Goal: Task Accomplishment & Management: Manage account settings

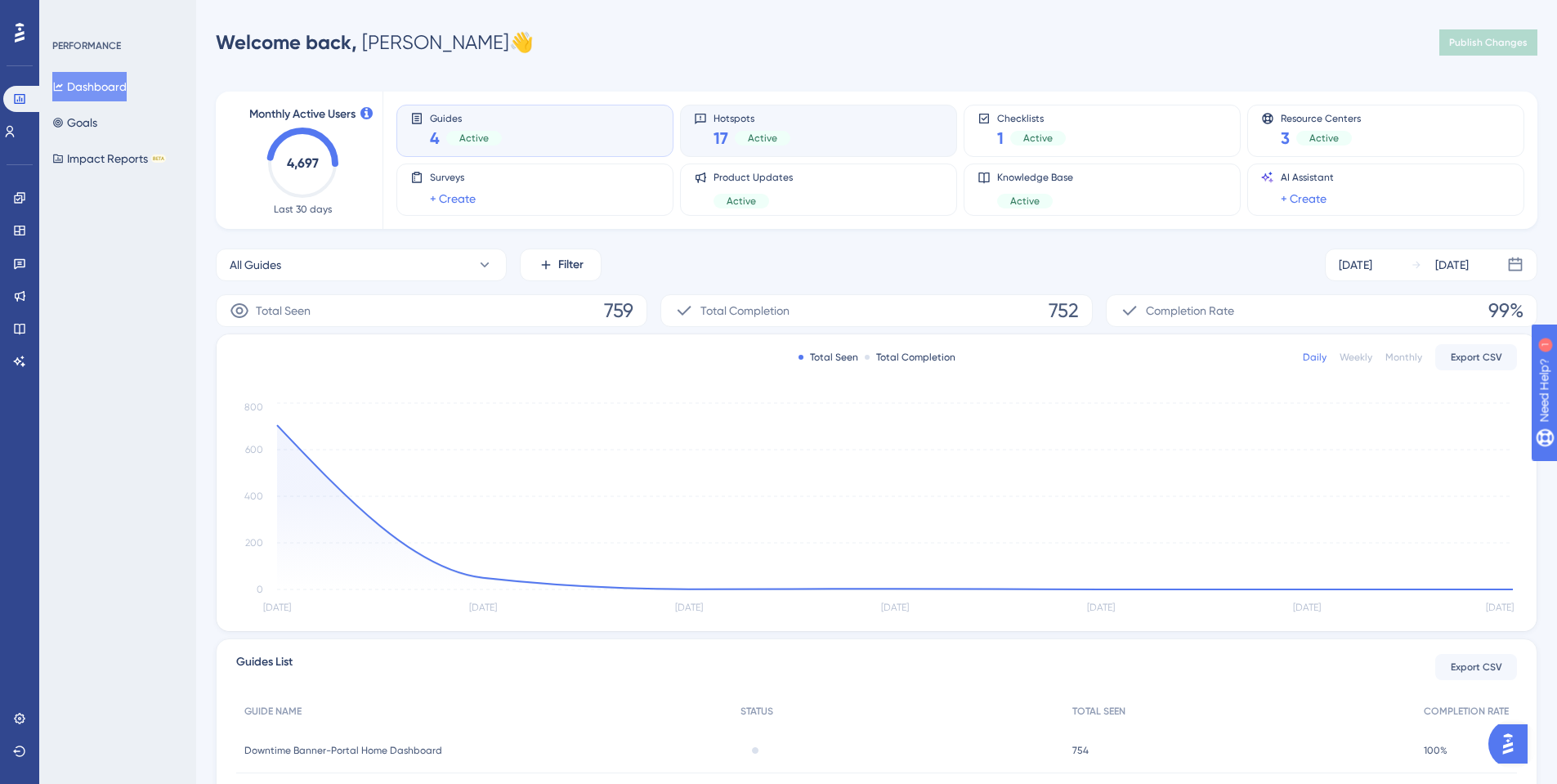
click at [803, 139] on div "Hotspots 17 Active" at bounding box center [818, 131] width 249 height 37
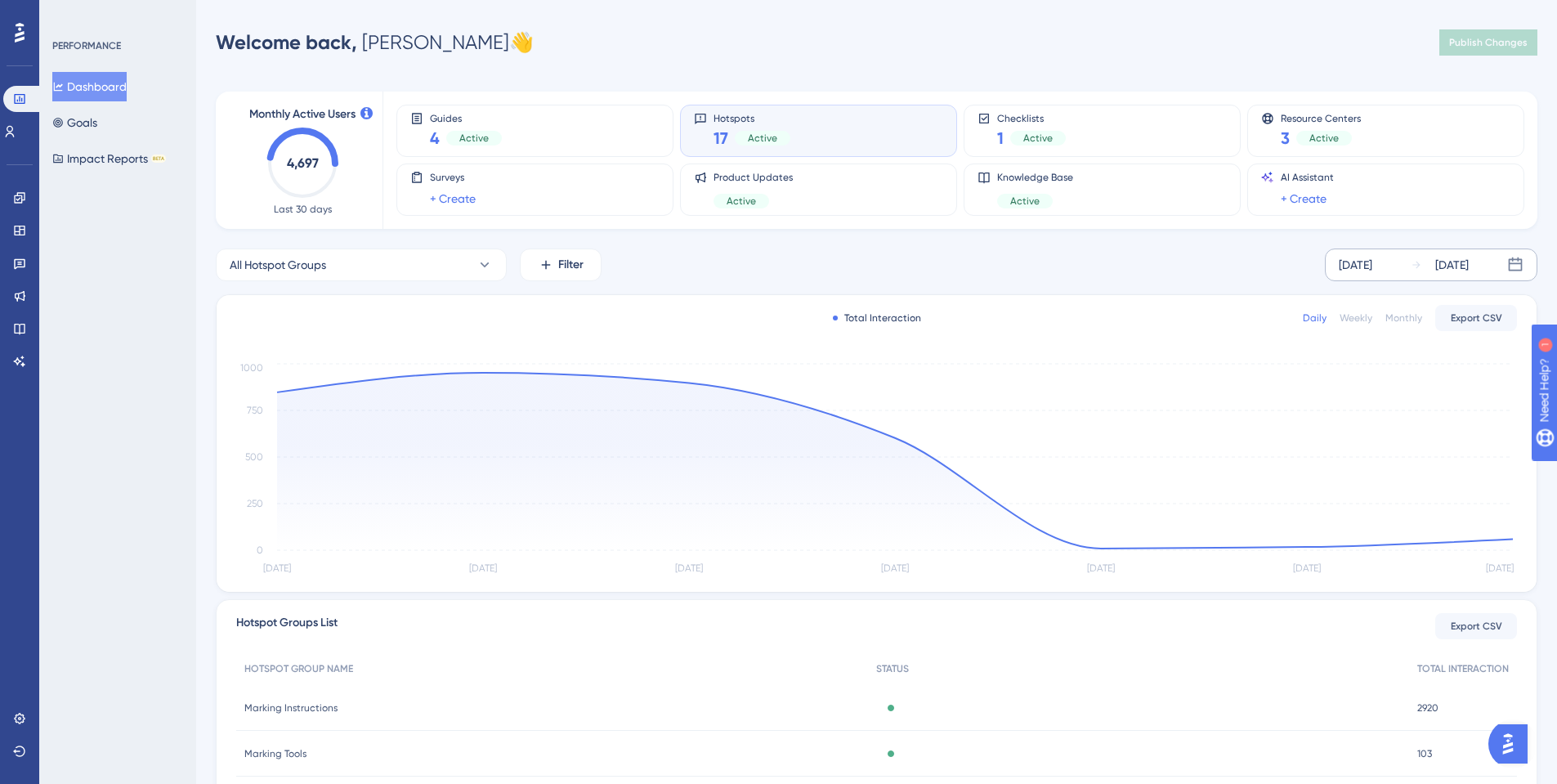
click at [1411, 268] on icon at bounding box center [1417, 264] width 12 height 12
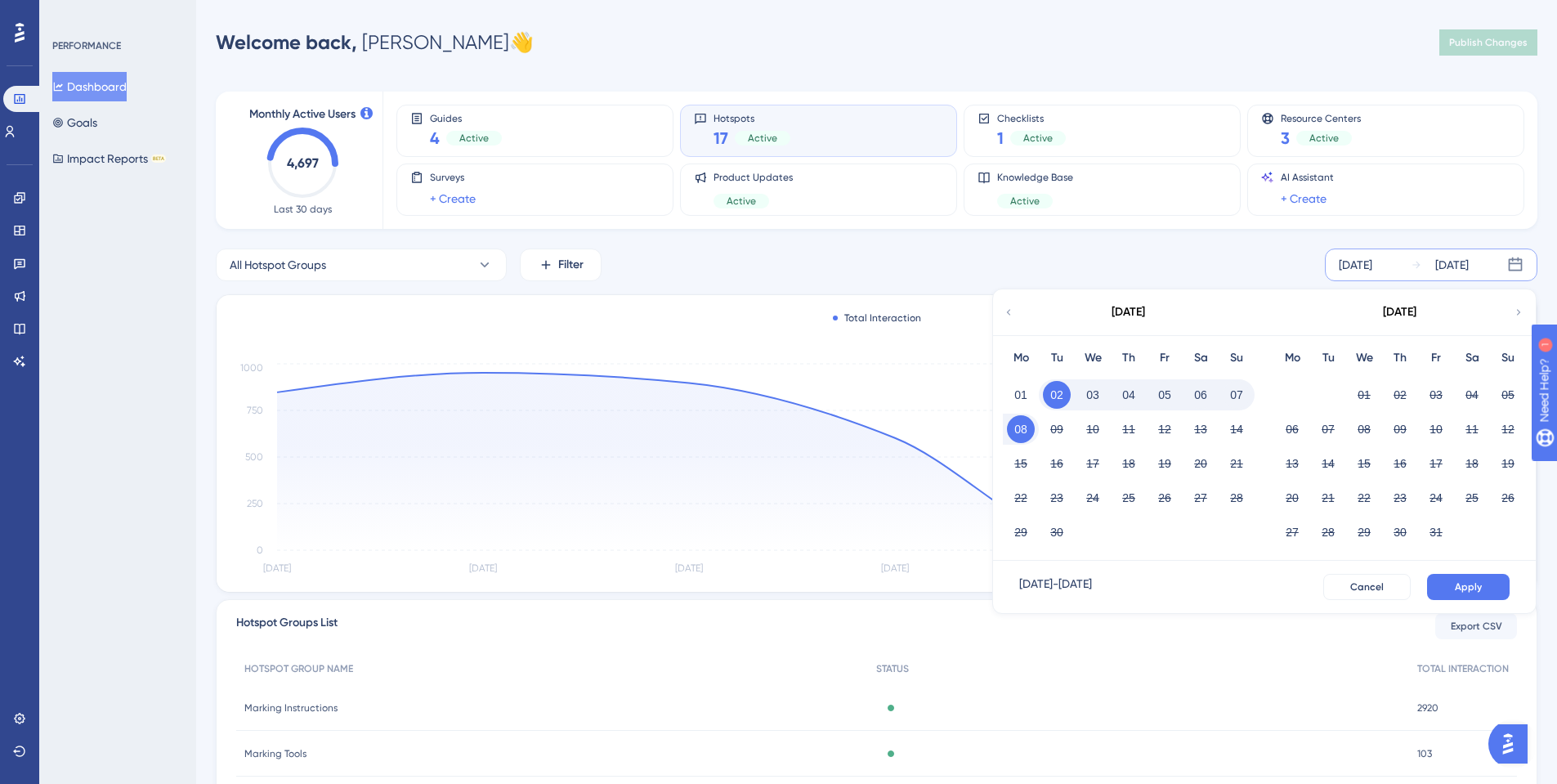
click at [1015, 315] on div "September 2025" at bounding box center [1128, 311] width 269 height 45
click at [1010, 311] on icon at bounding box center [1008, 312] width 12 height 15
click at [1430, 396] on button "01" at bounding box center [1435, 394] width 28 height 28
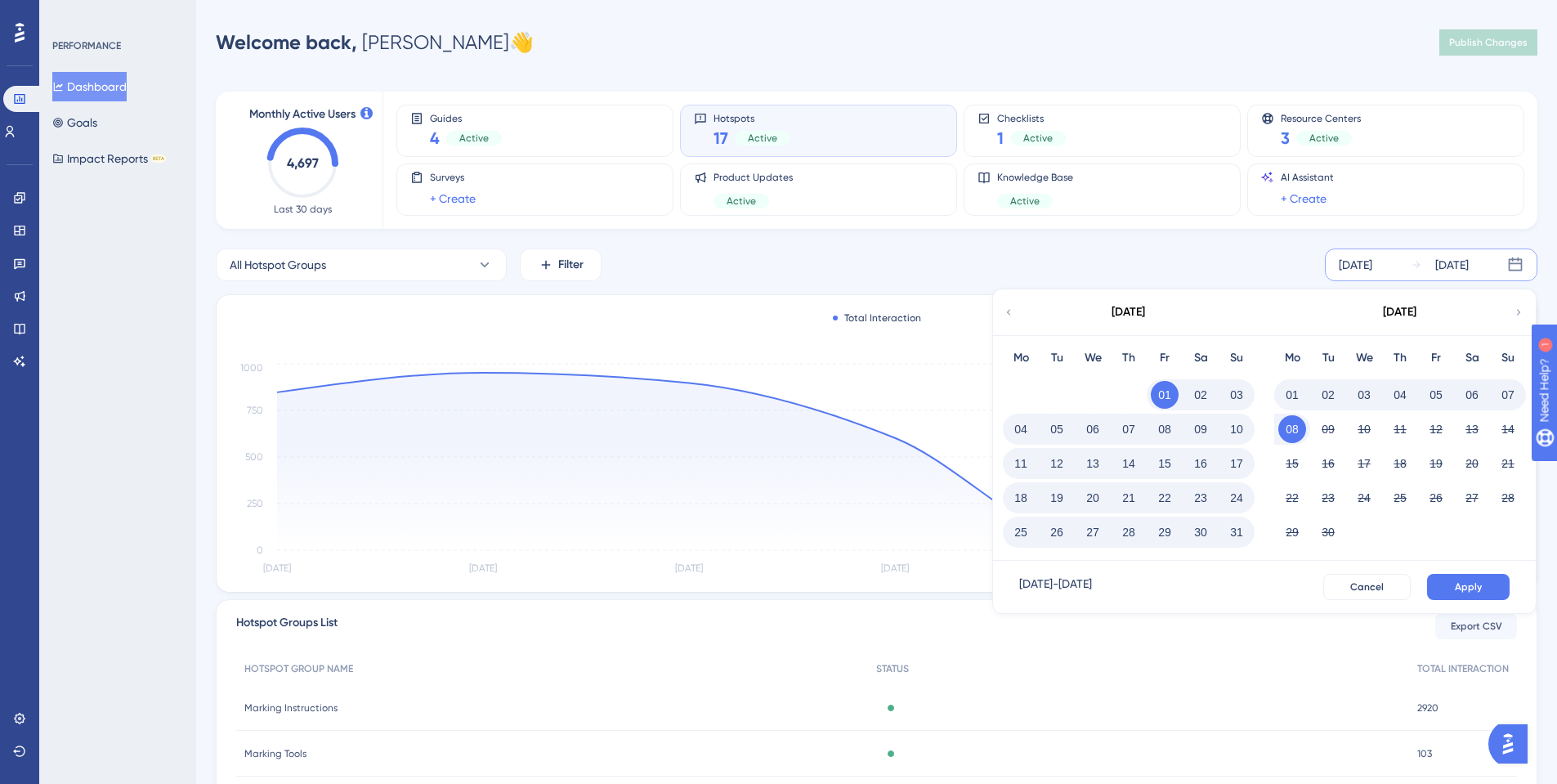
click at [1241, 532] on button "31" at bounding box center [1236, 532] width 28 height 28
click at [1461, 587] on span "Apply" at bounding box center [1468, 587] width 27 height 13
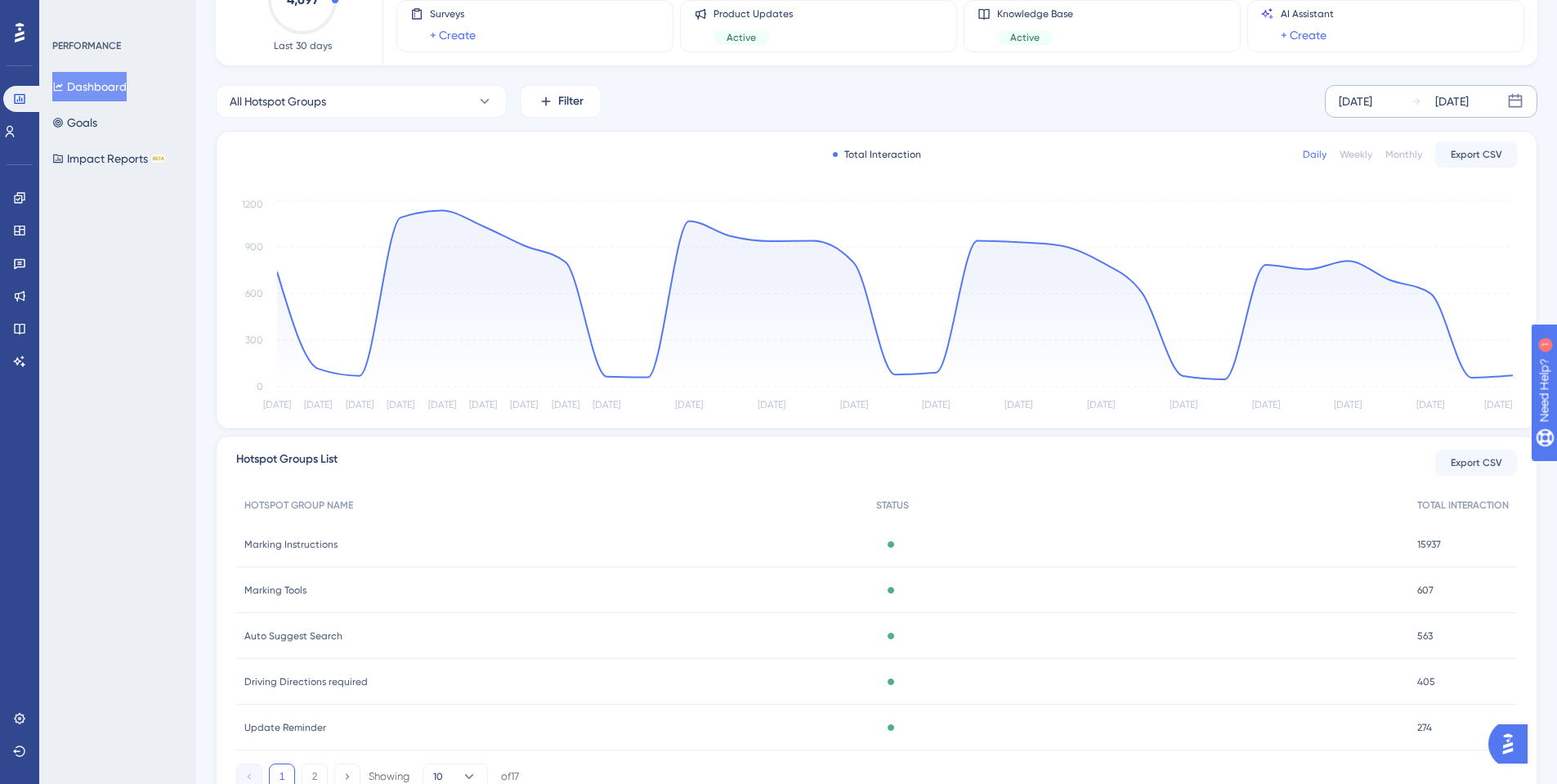
scroll to position [236, 0]
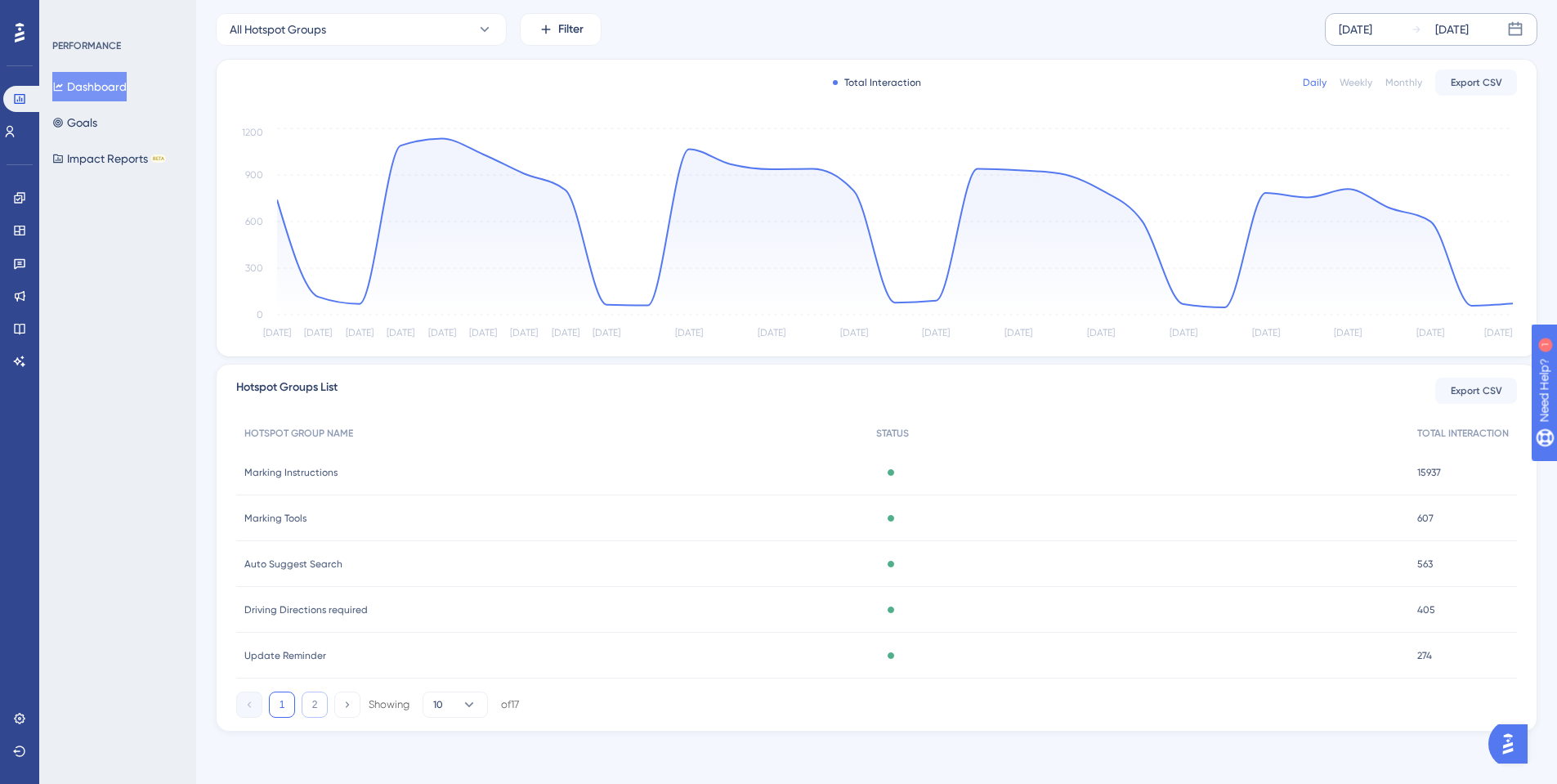
click at [327, 698] on button "2" at bounding box center [314, 704] width 26 height 26
click at [284, 713] on button "1" at bounding box center [281, 704] width 26 height 26
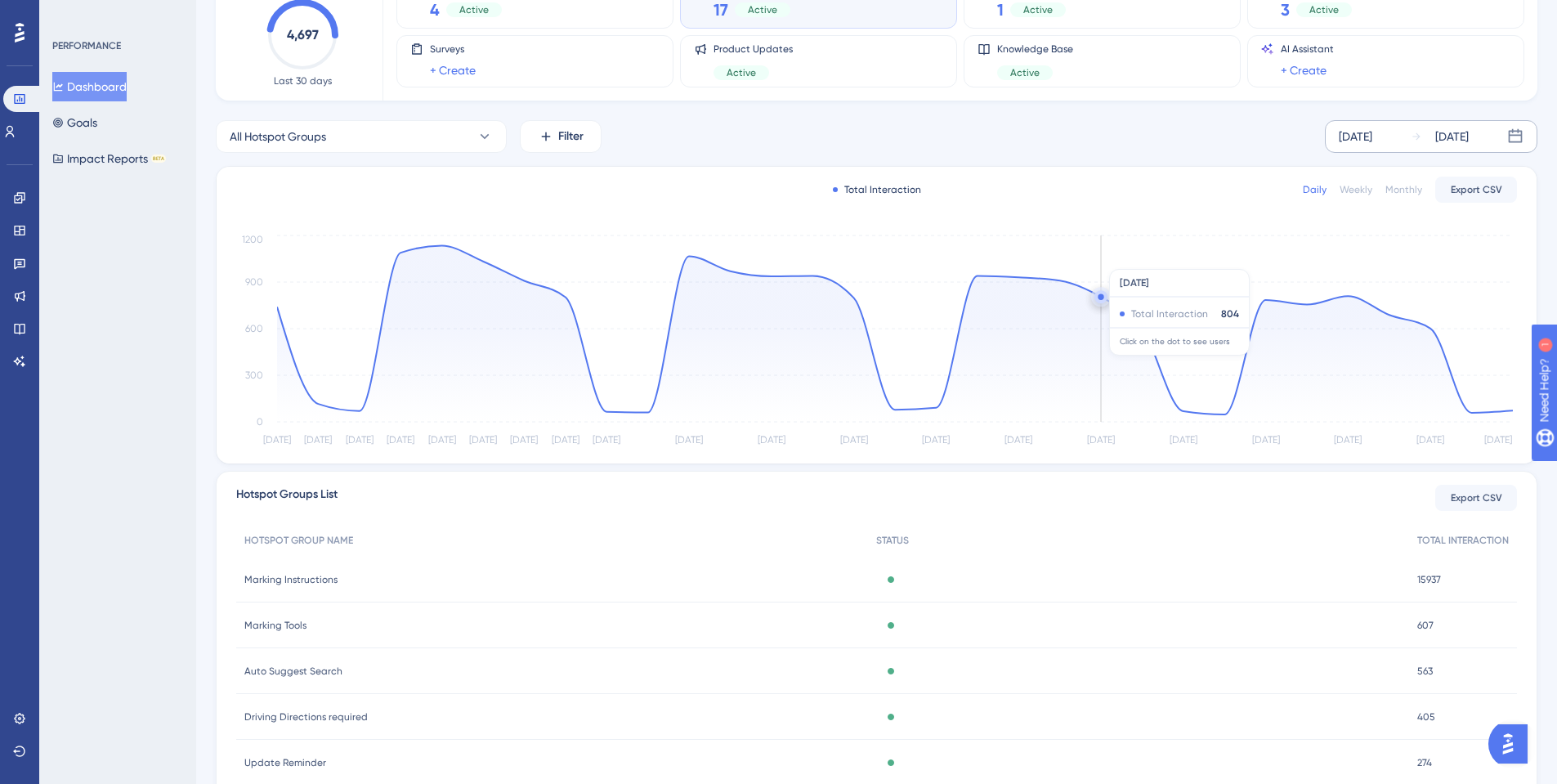
scroll to position [72, 0]
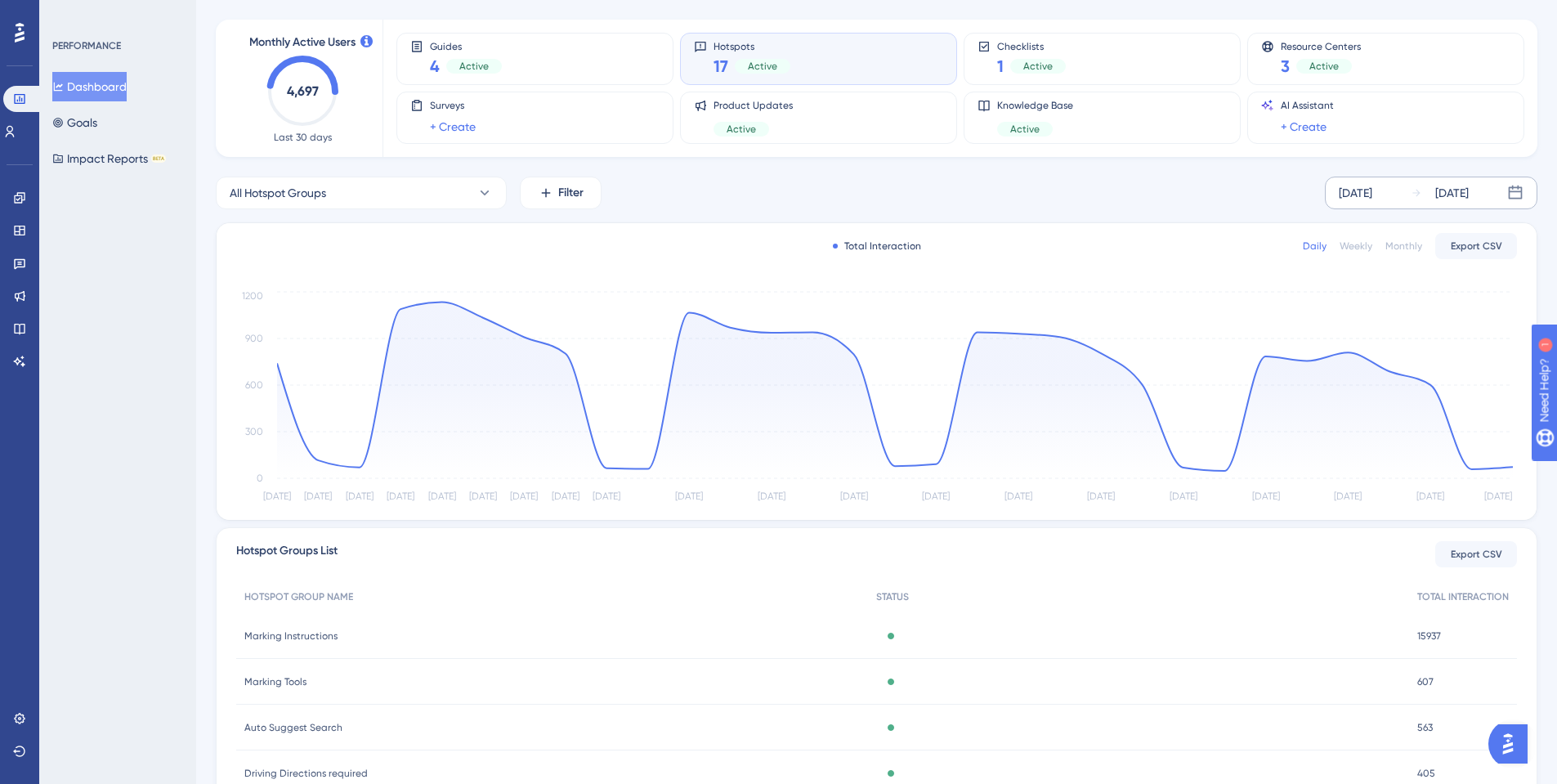
click at [1420, 197] on icon at bounding box center [1417, 192] width 12 height 12
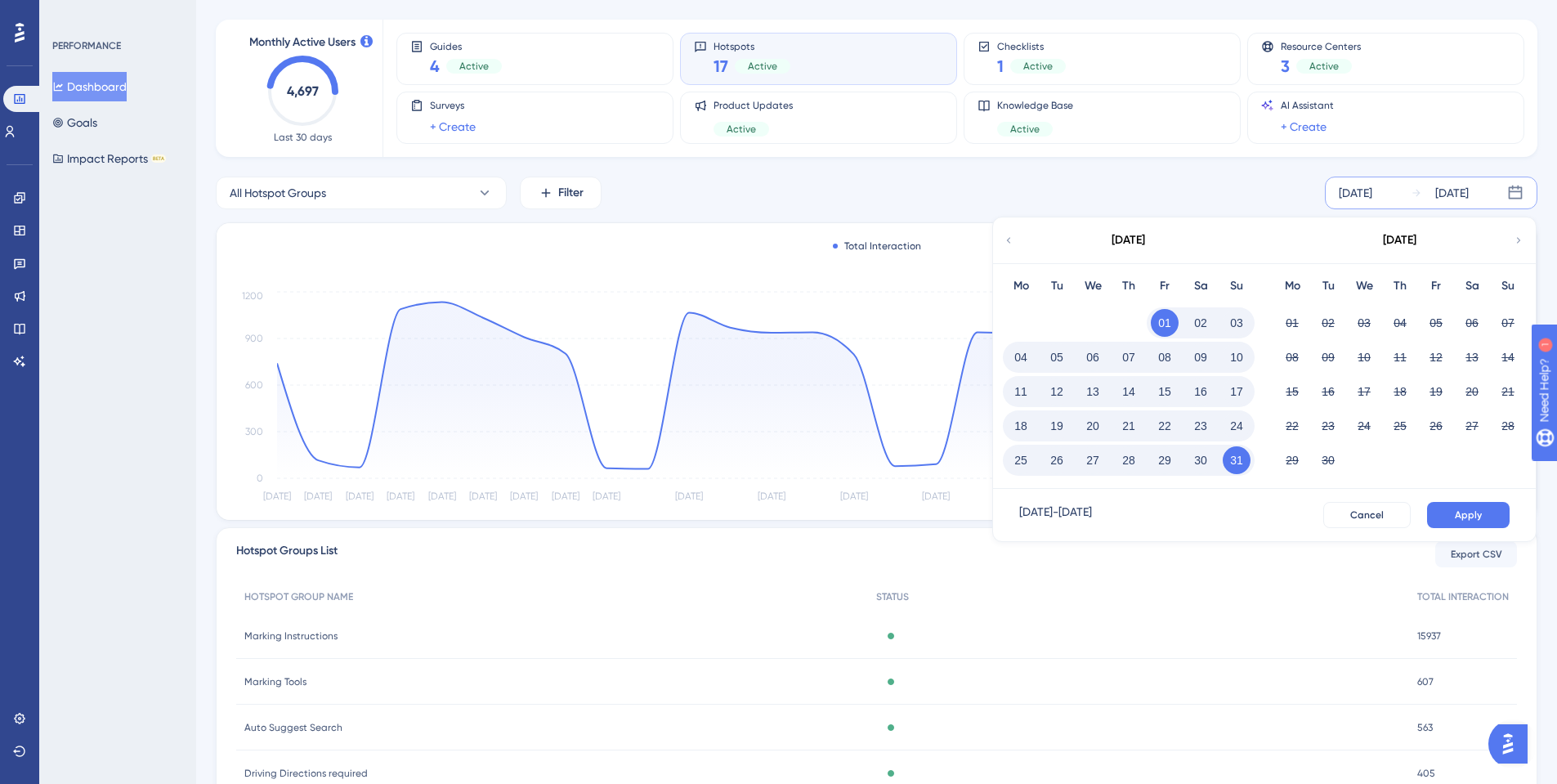
click at [1023, 460] on button "25" at bounding box center [1020, 460] width 28 height 28
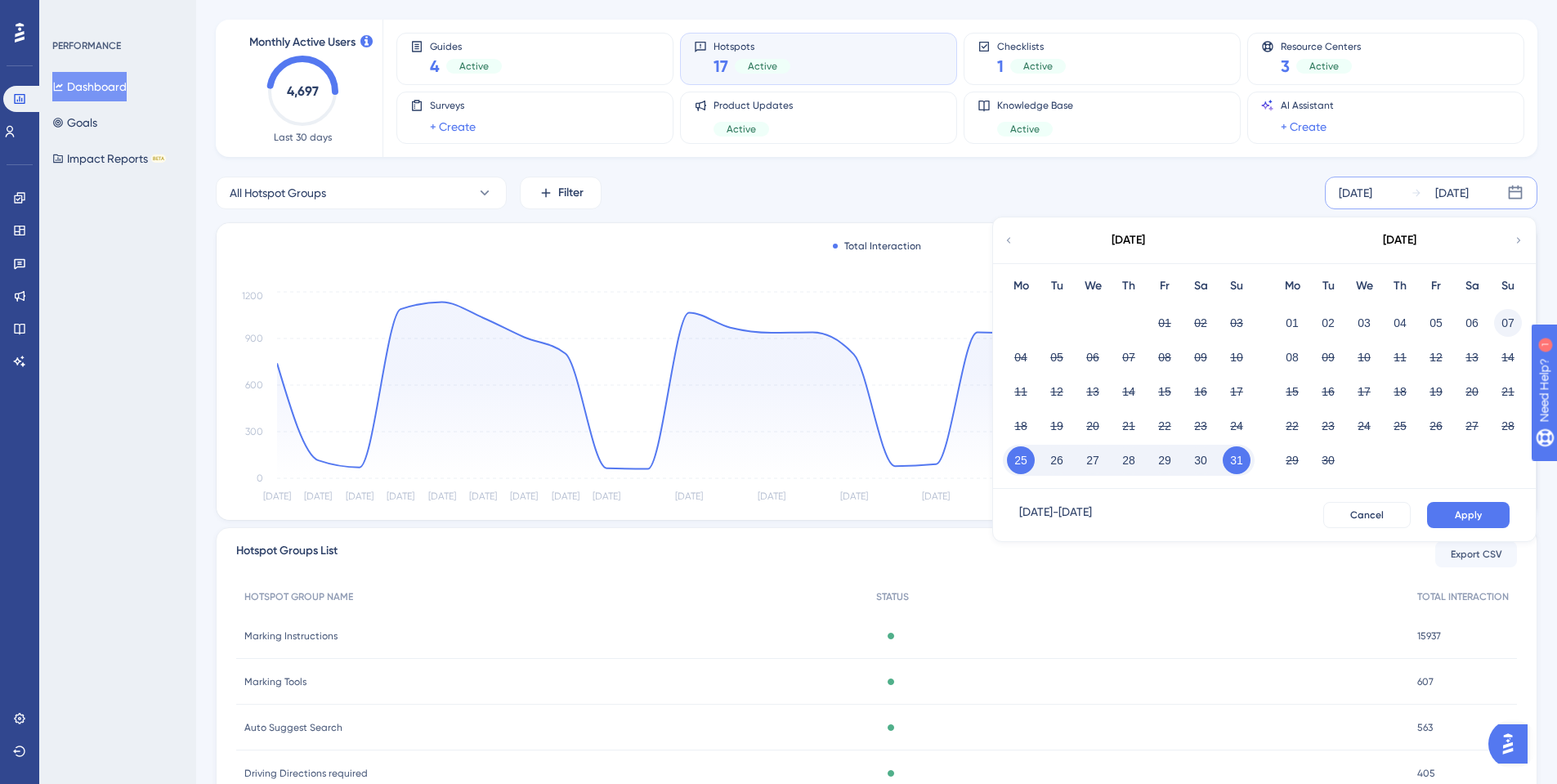
click at [1513, 321] on button "07" at bounding box center [1507, 322] width 28 height 28
click at [1458, 510] on span "Apply" at bounding box center [1468, 515] width 27 height 13
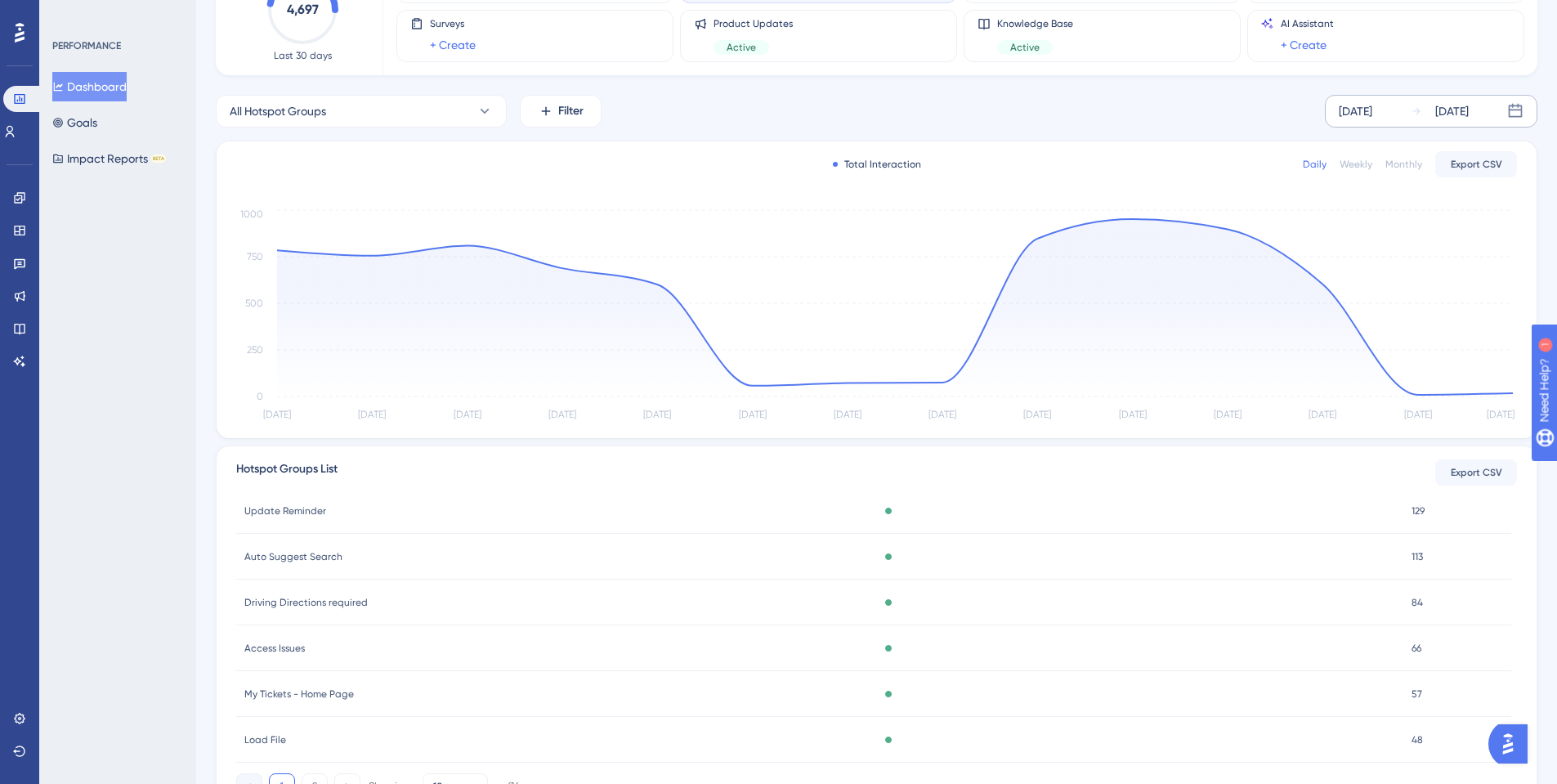
scroll to position [164, 0]
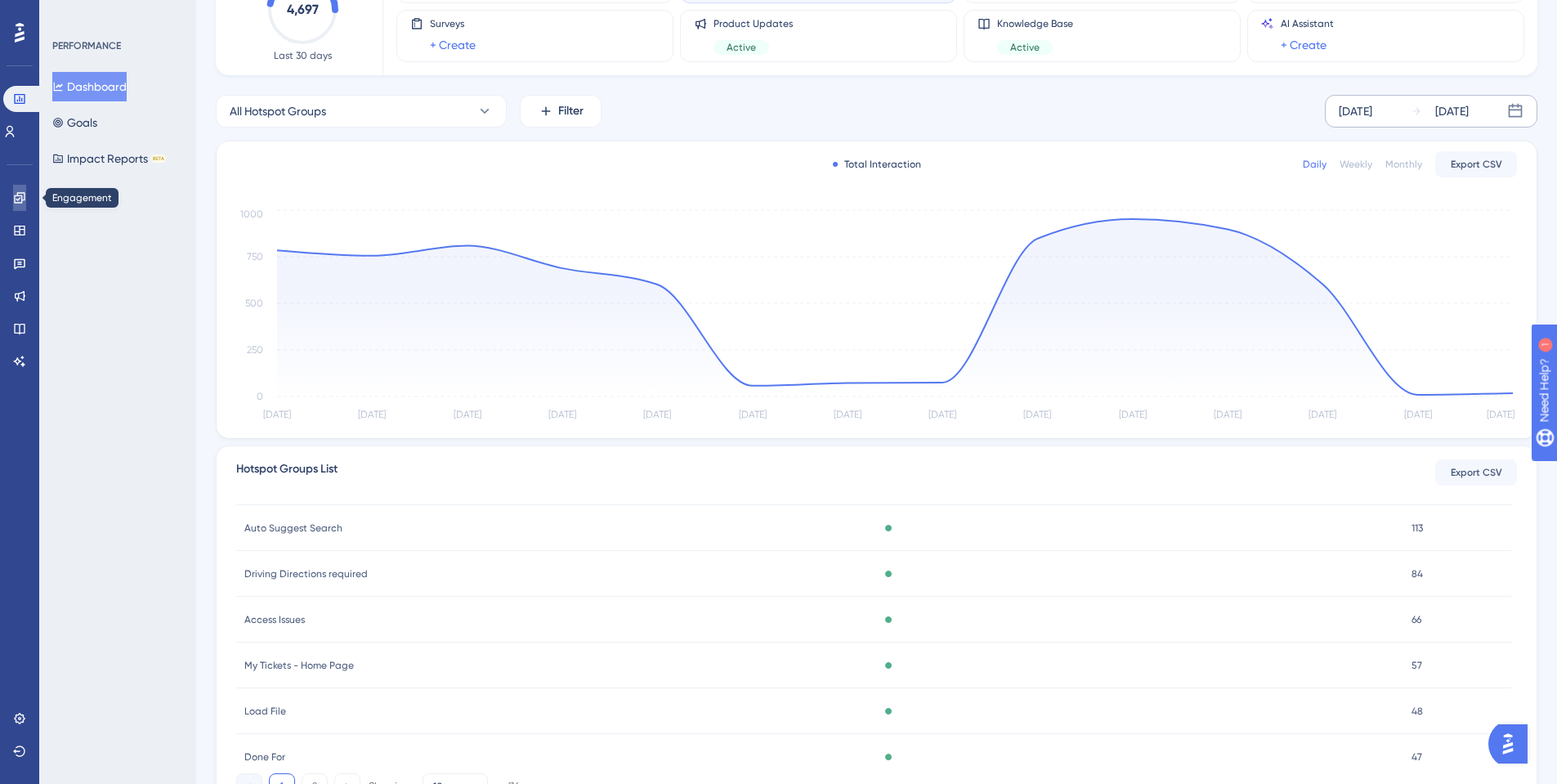
click at [17, 200] on icon at bounding box center [20, 197] width 11 height 11
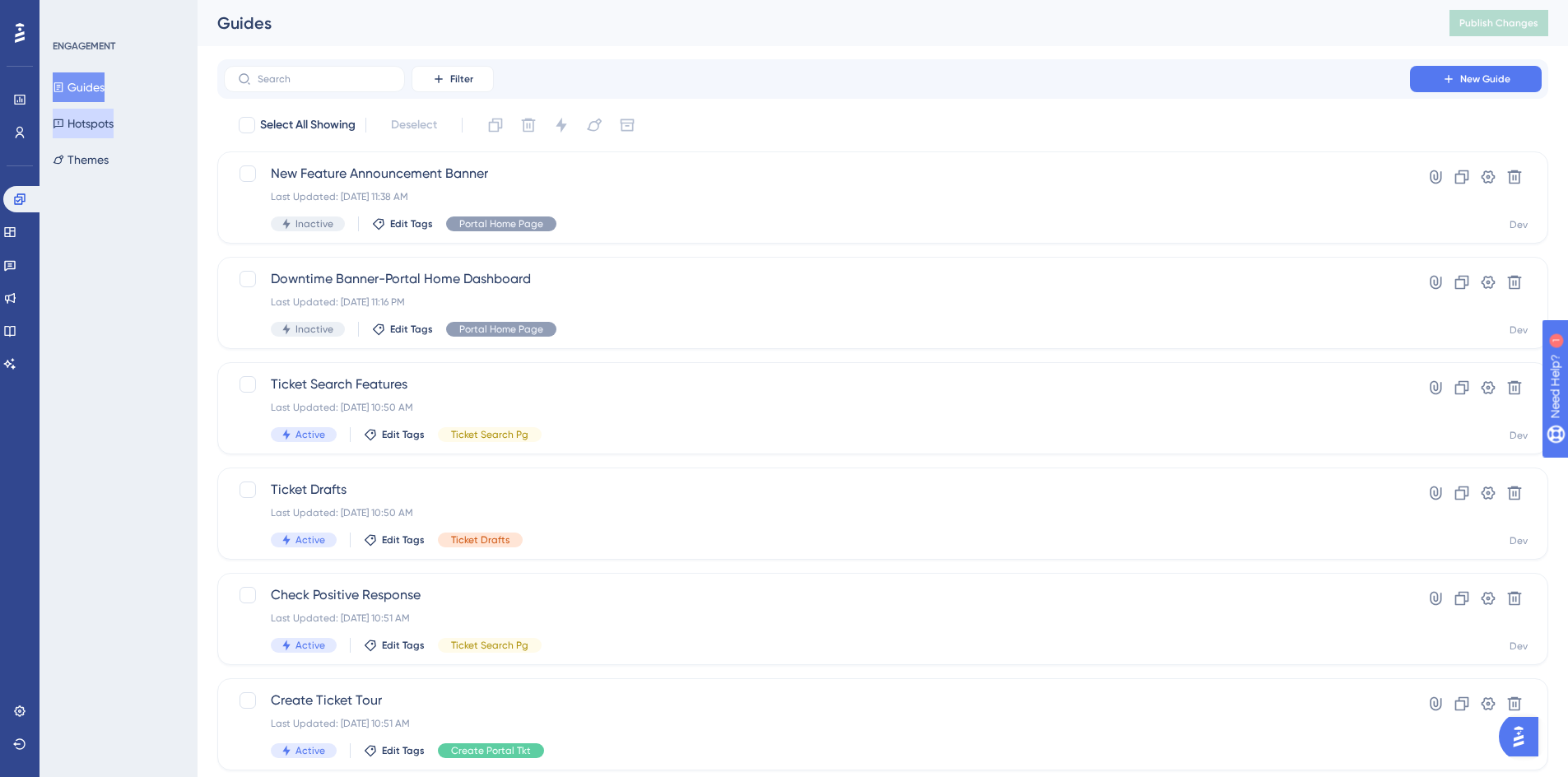
click at [75, 126] on button "Hotspots" at bounding box center [83, 123] width 61 height 30
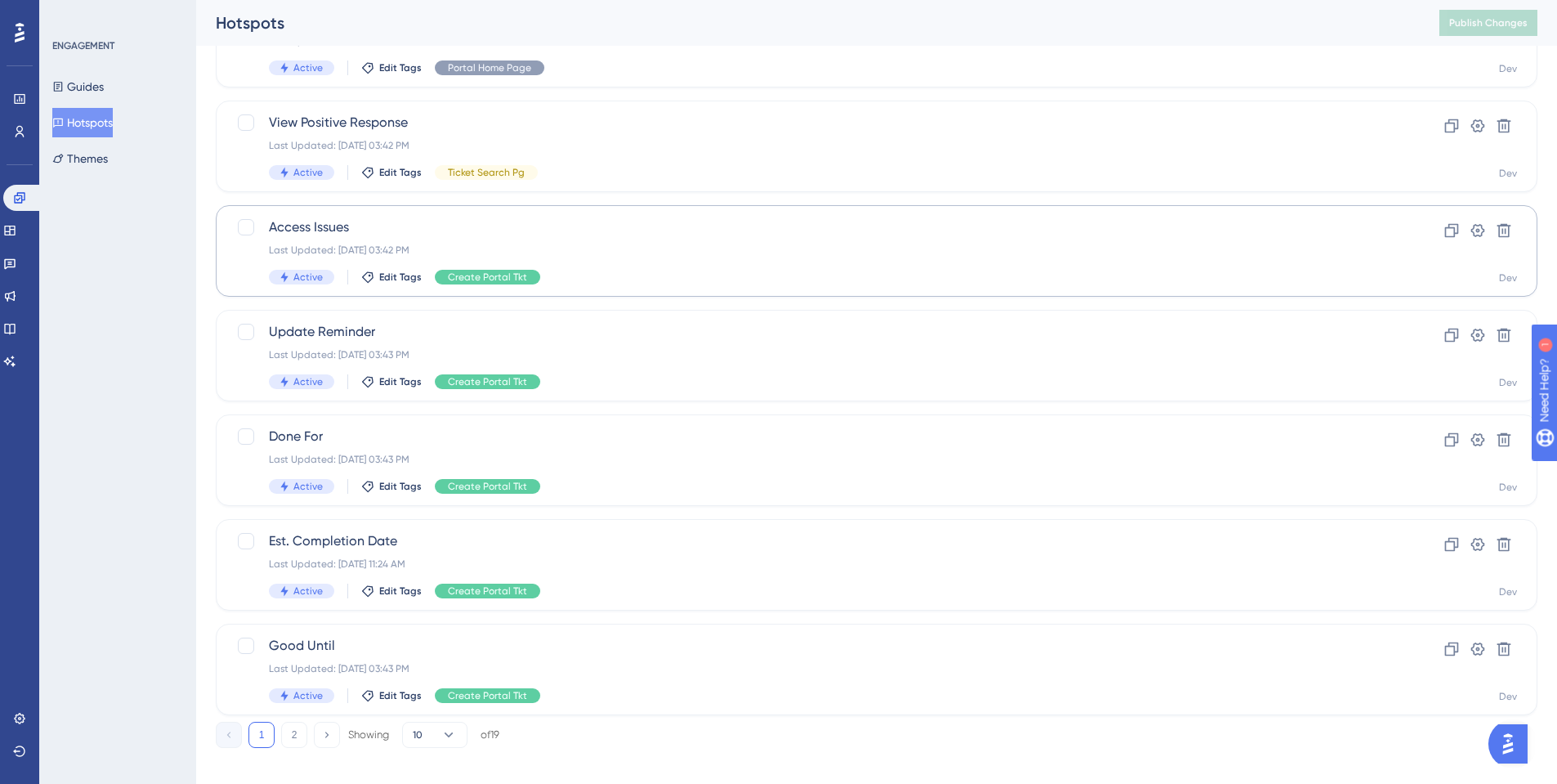
scroll to position [484, 0]
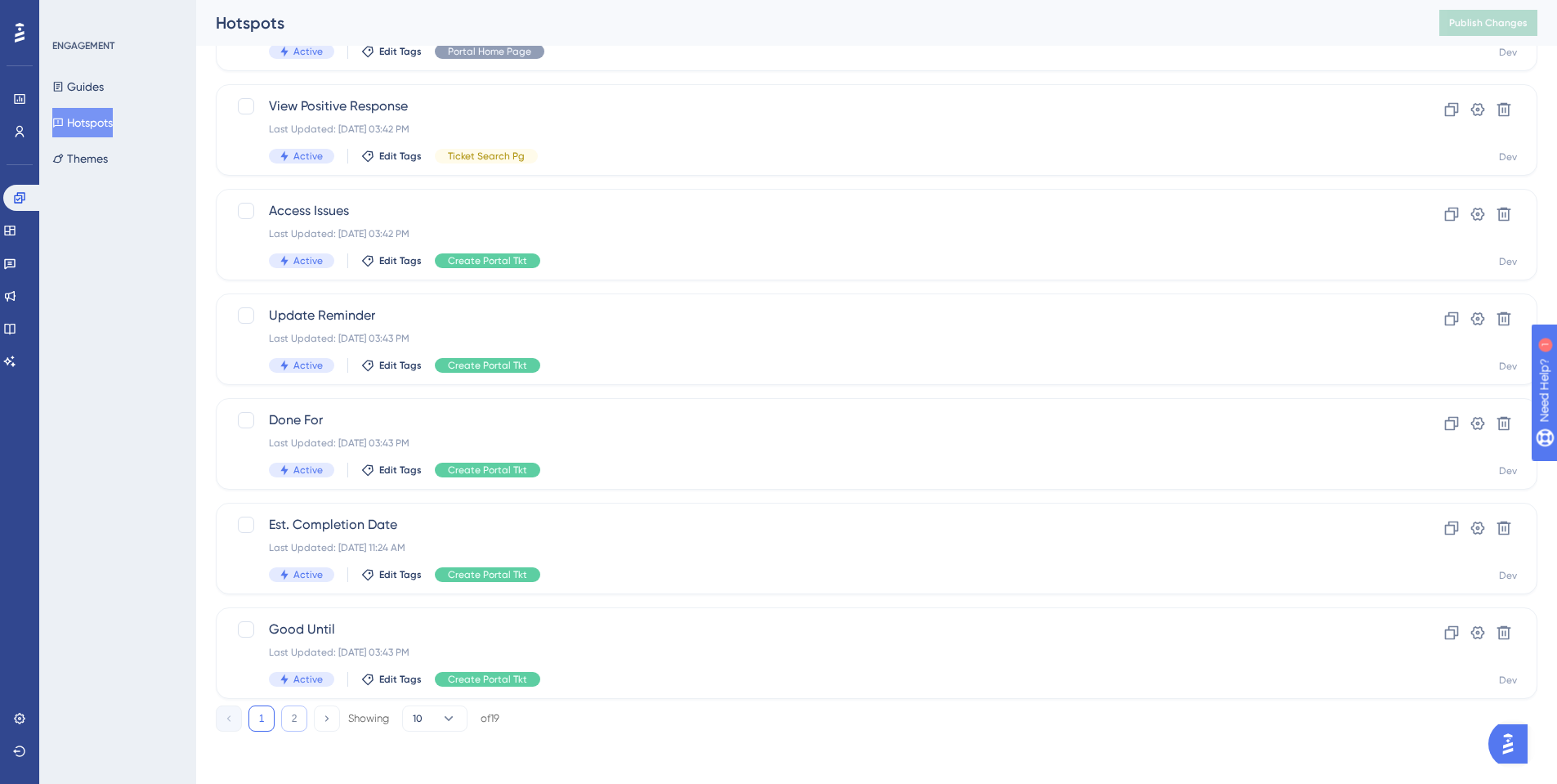
click at [292, 716] on button "2" at bounding box center [293, 717] width 26 height 26
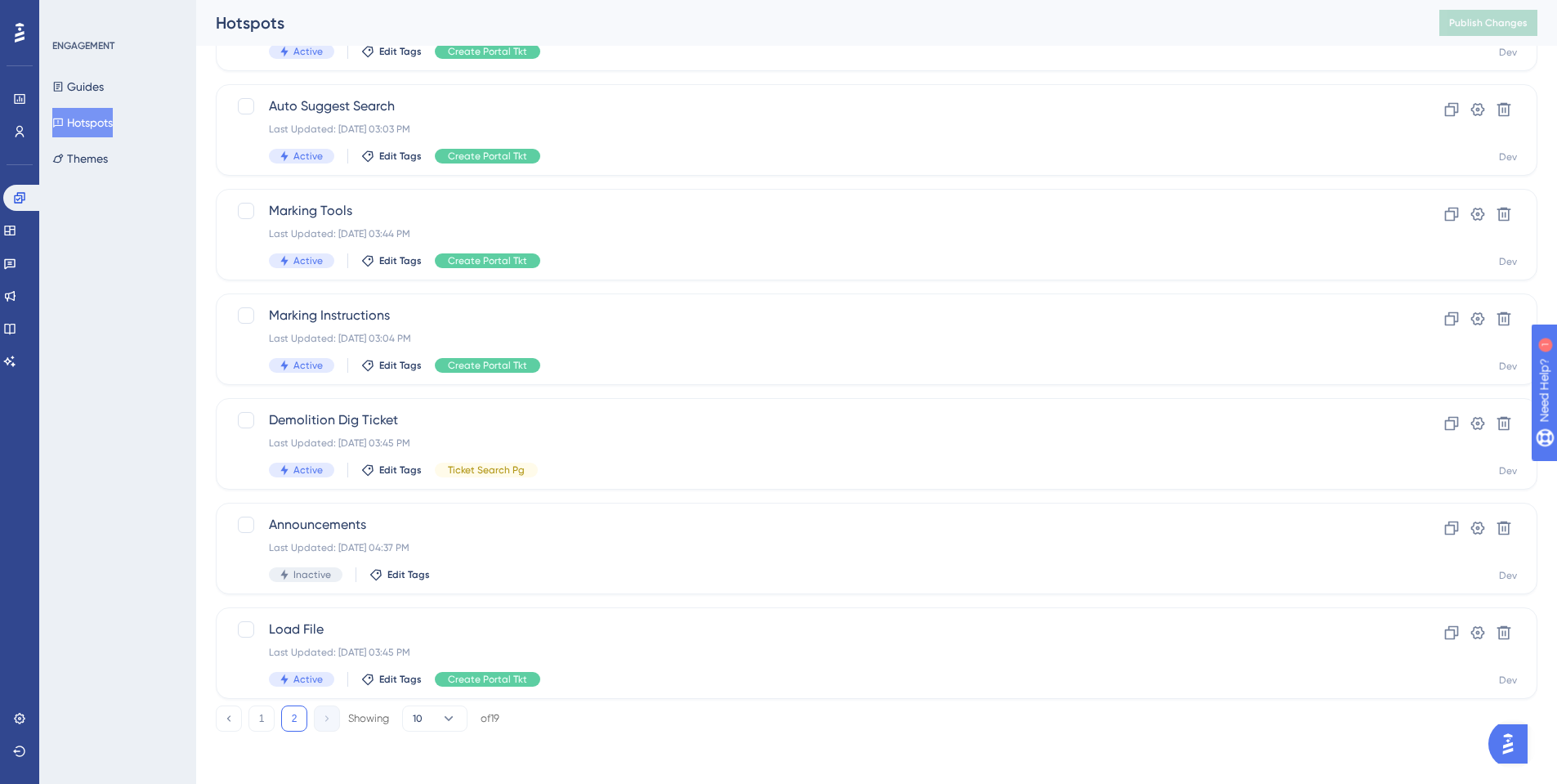
scroll to position [380, 0]
click at [257, 717] on button "1" at bounding box center [261, 717] width 26 height 26
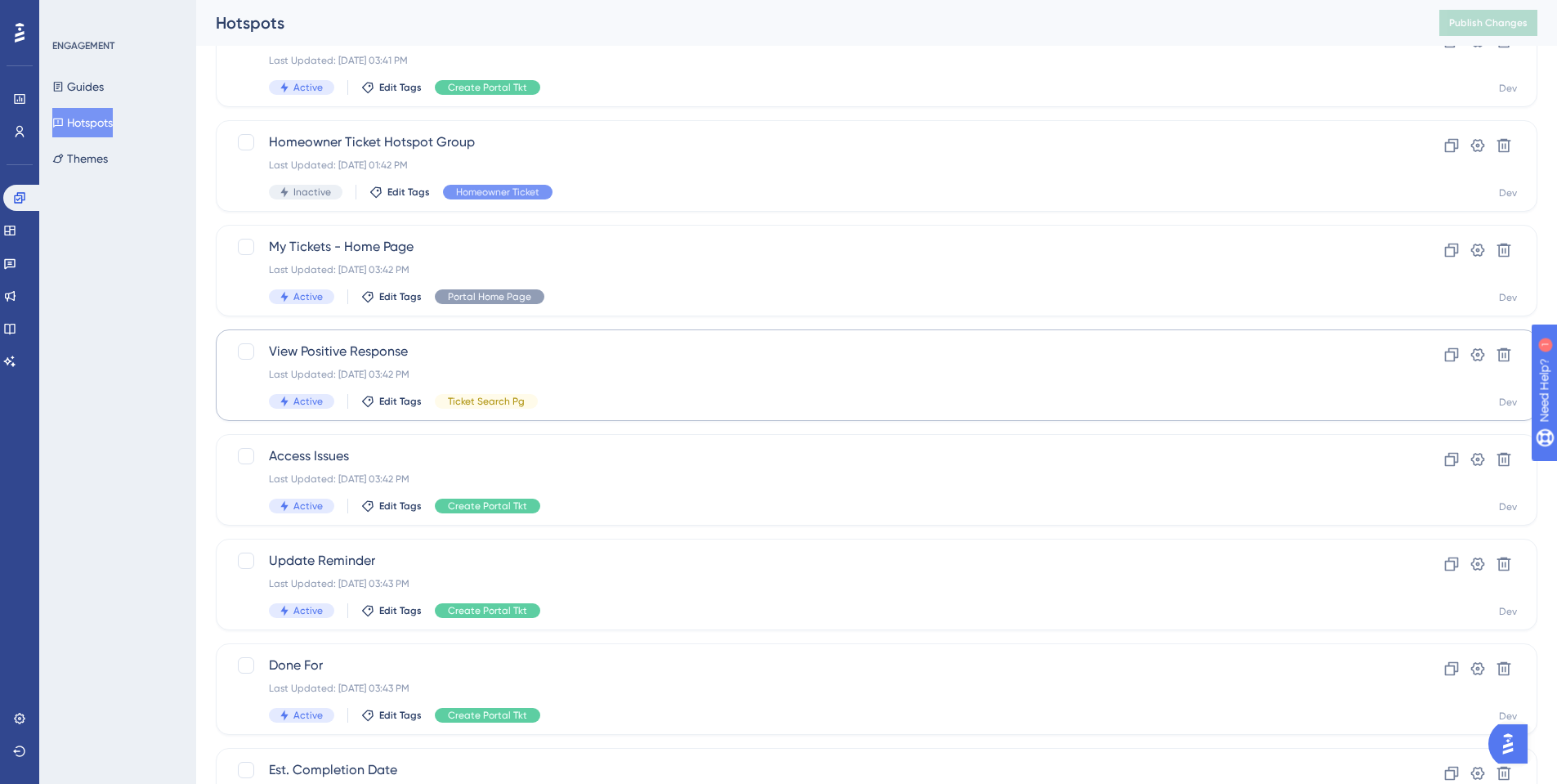
scroll to position [76, 0]
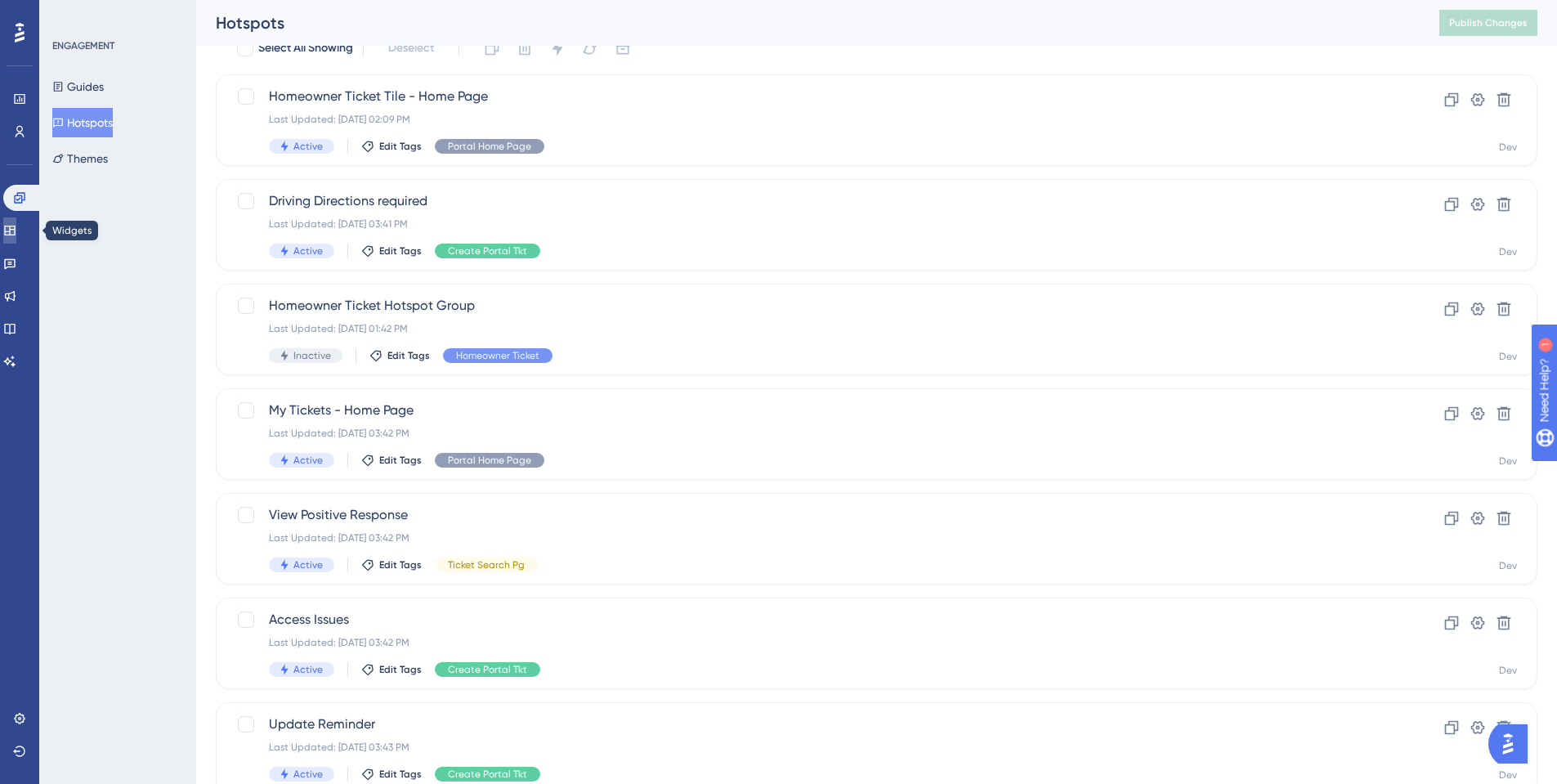
click at [15, 226] on icon at bounding box center [10, 230] width 11 height 10
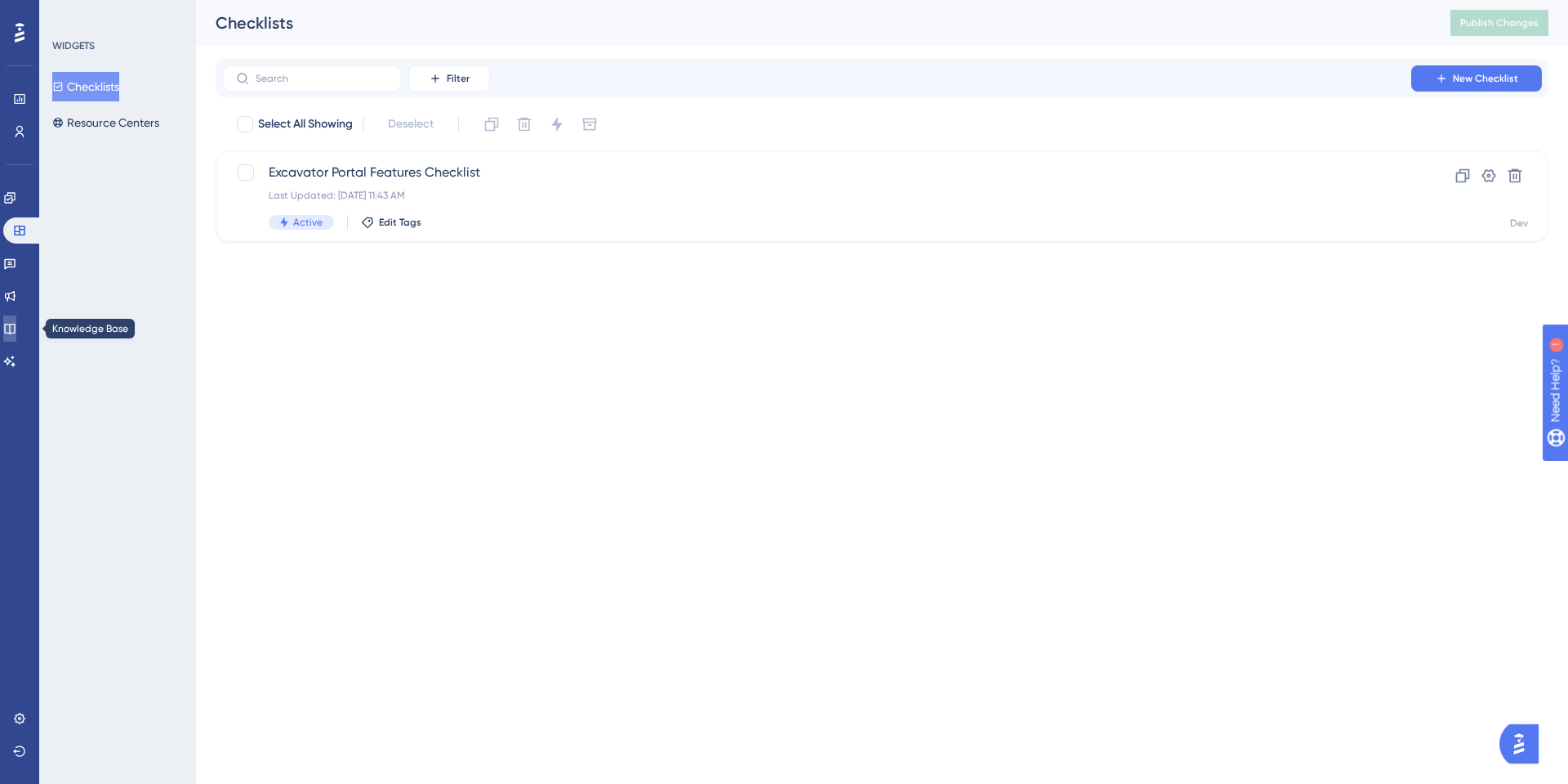
click at [16, 330] on icon at bounding box center [10, 328] width 13 height 13
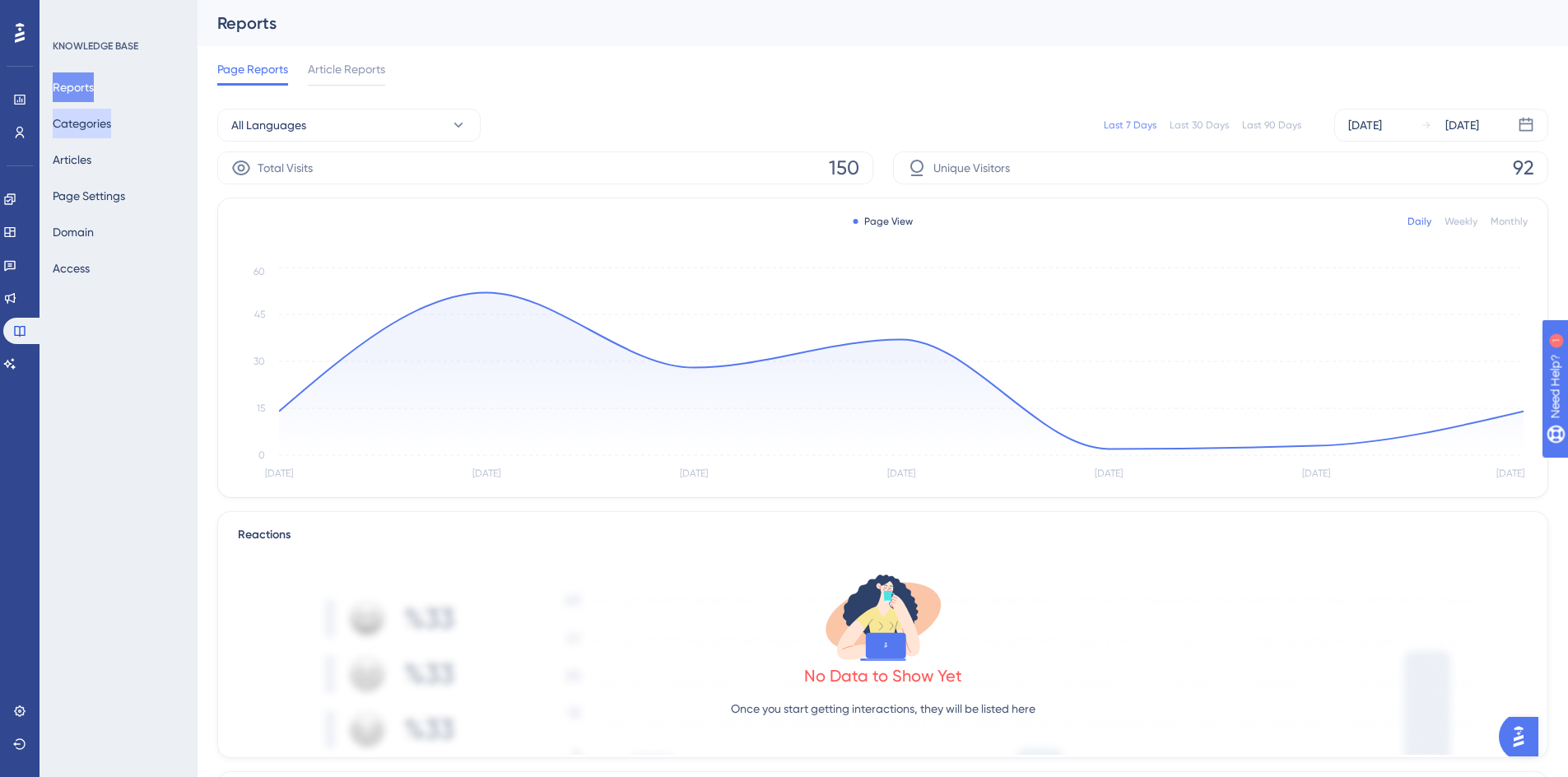
click at [79, 126] on button "Categories" at bounding box center [81, 123] width 58 height 30
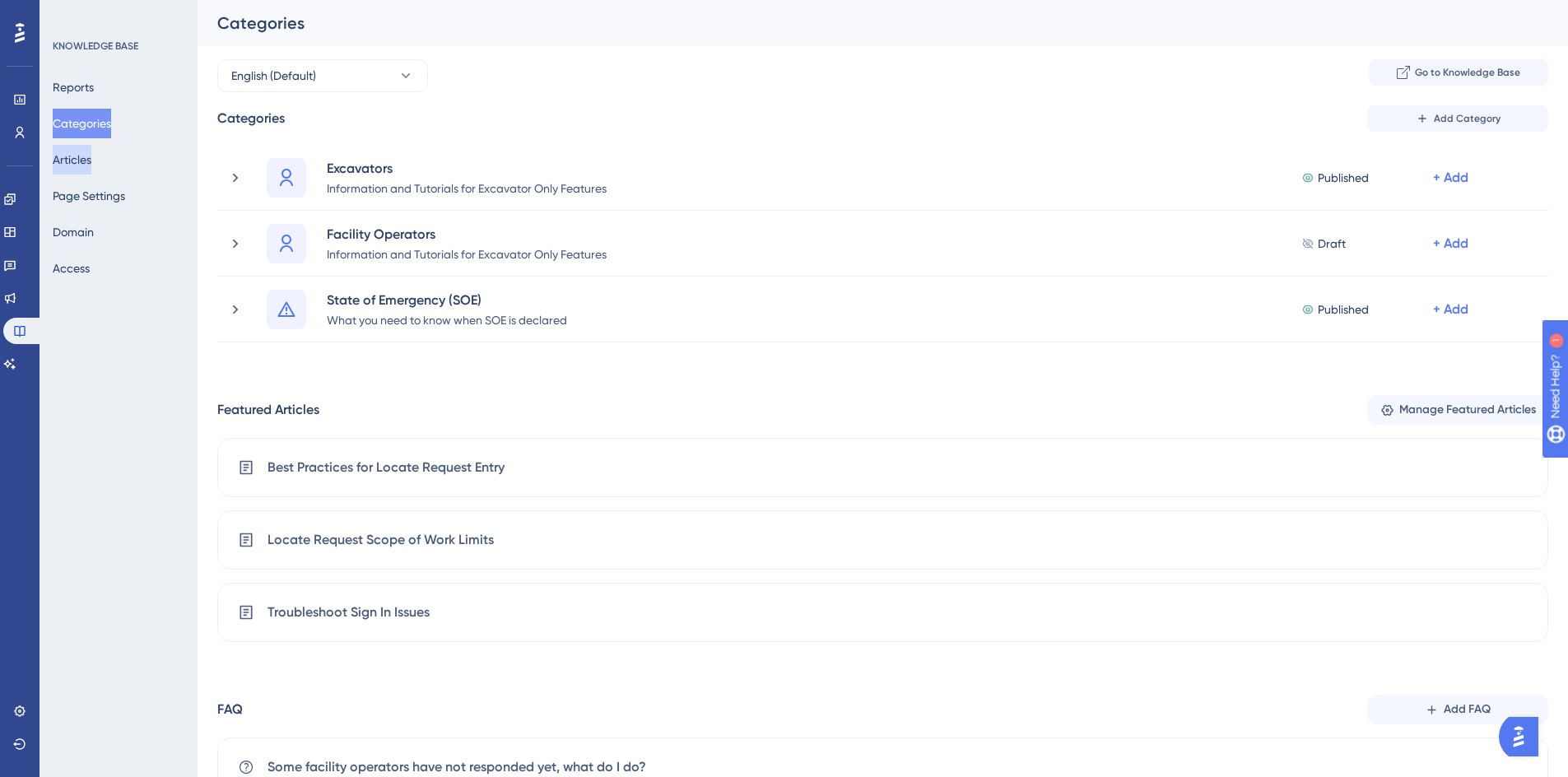
click at [73, 164] on button "Articles" at bounding box center [72, 159] width 39 height 30
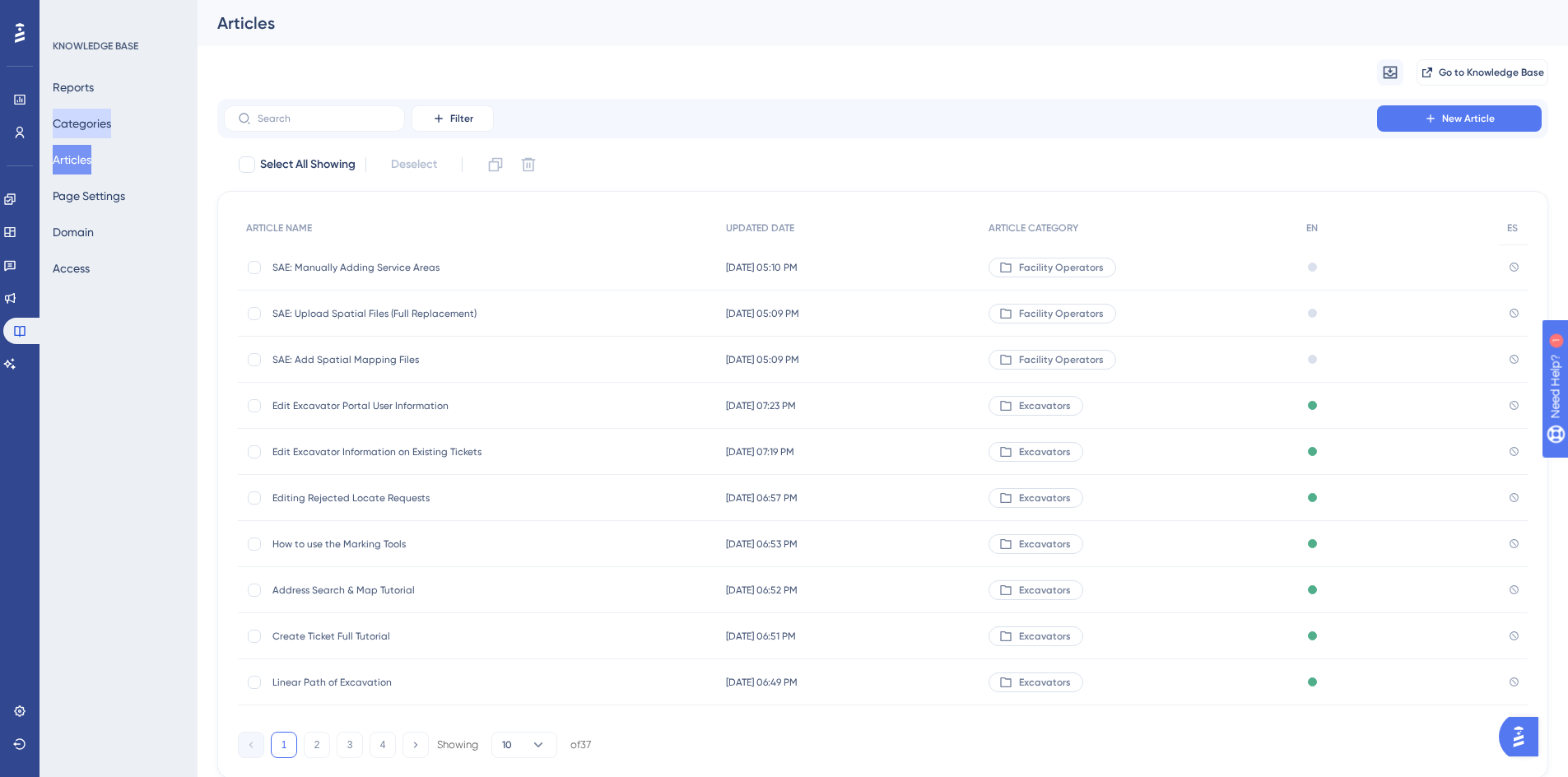
click at [109, 128] on button "Categories" at bounding box center [81, 123] width 58 height 30
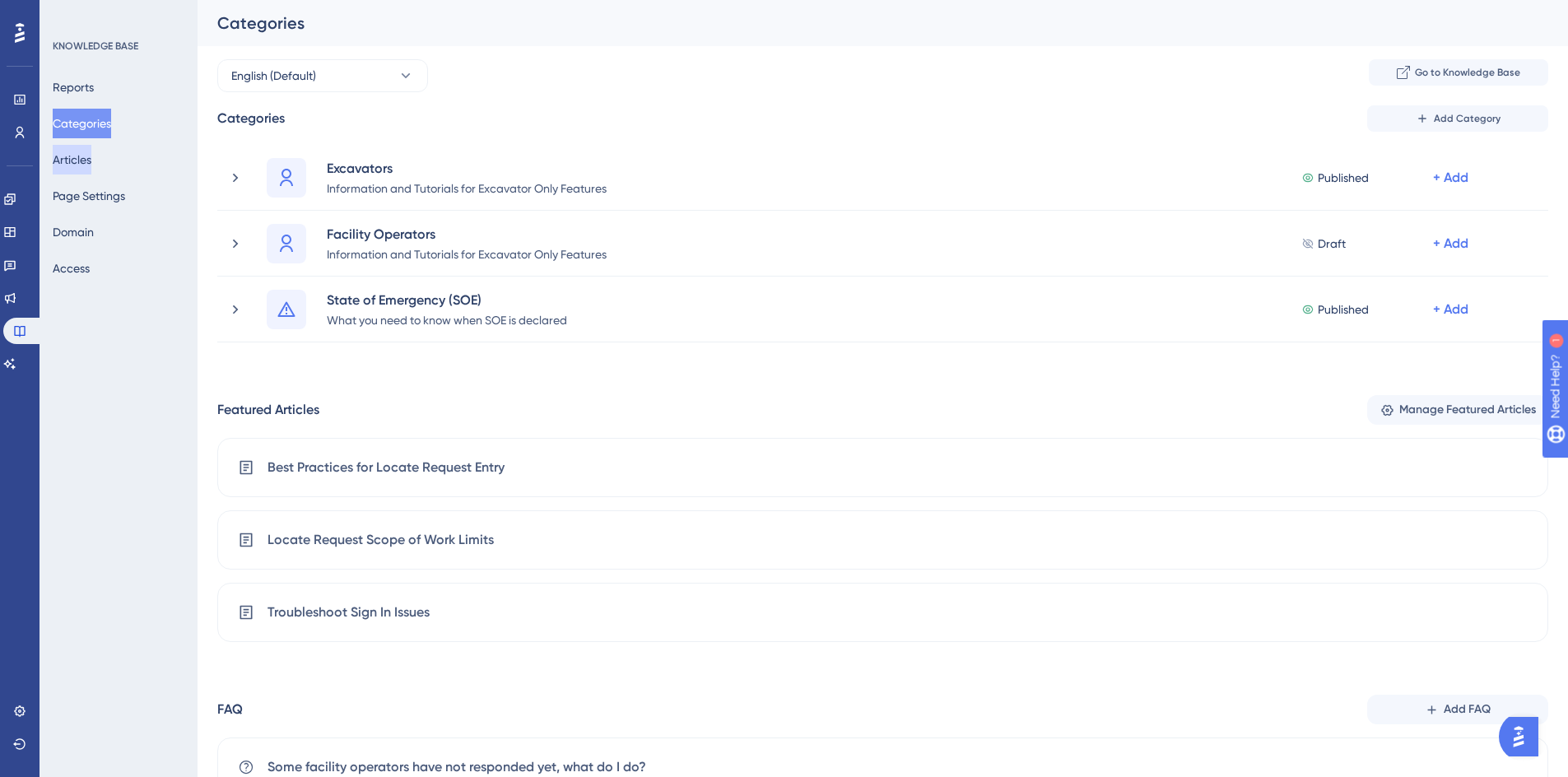
click at [91, 159] on button "Articles" at bounding box center [72, 159] width 39 height 30
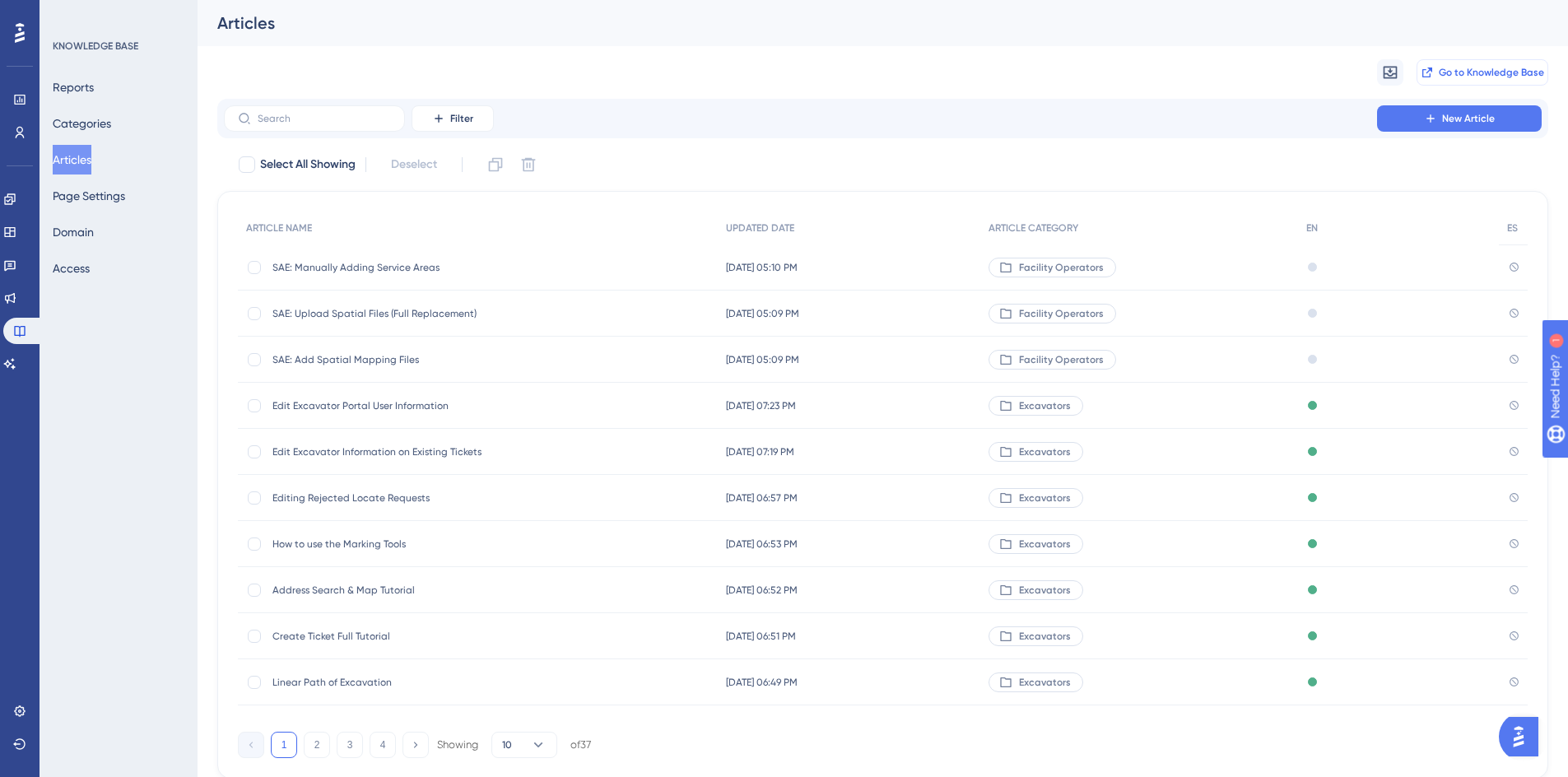
click at [1472, 74] on span "Go to Knowledge Base" at bounding box center [1492, 73] width 106 height 13
click at [16, 232] on icon at bounding box center [10, 232] width 13 height 13
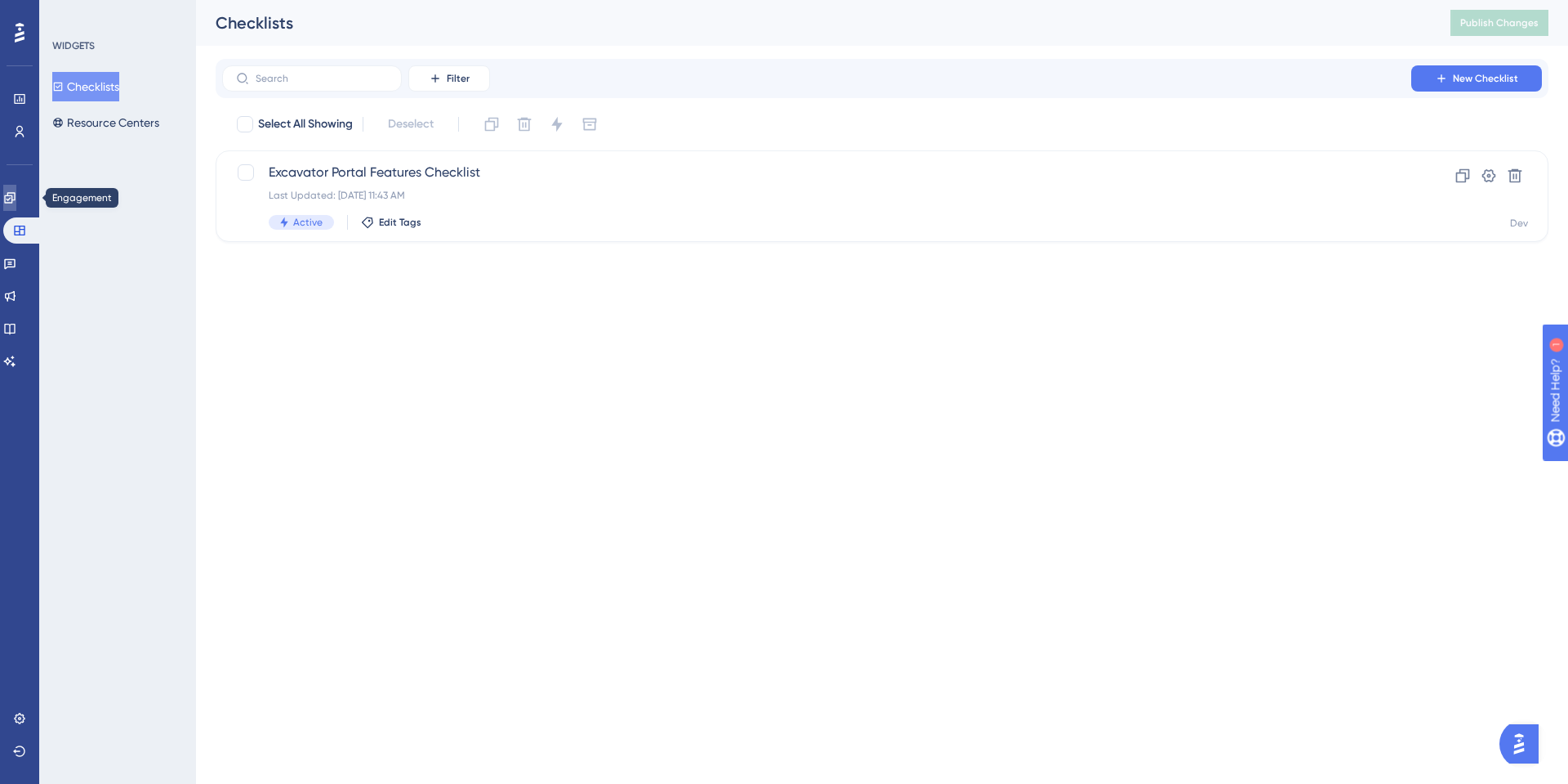
click at [16, 197] on icon at bounding box center [10, 197] width 13 height 13
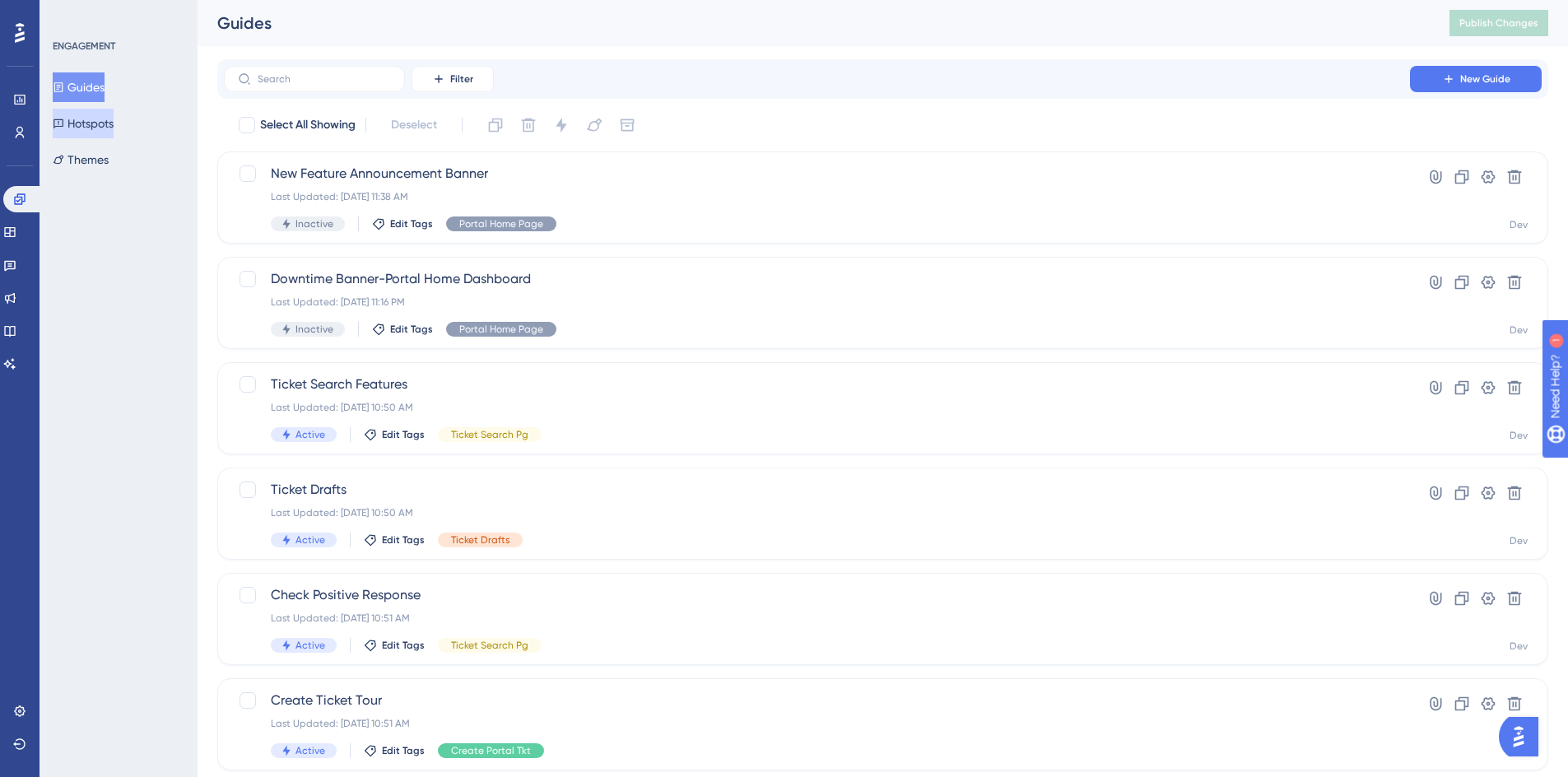
click at [83, 124] on button "Hotspots" at bounding box center [83, 123] width 61 height 30
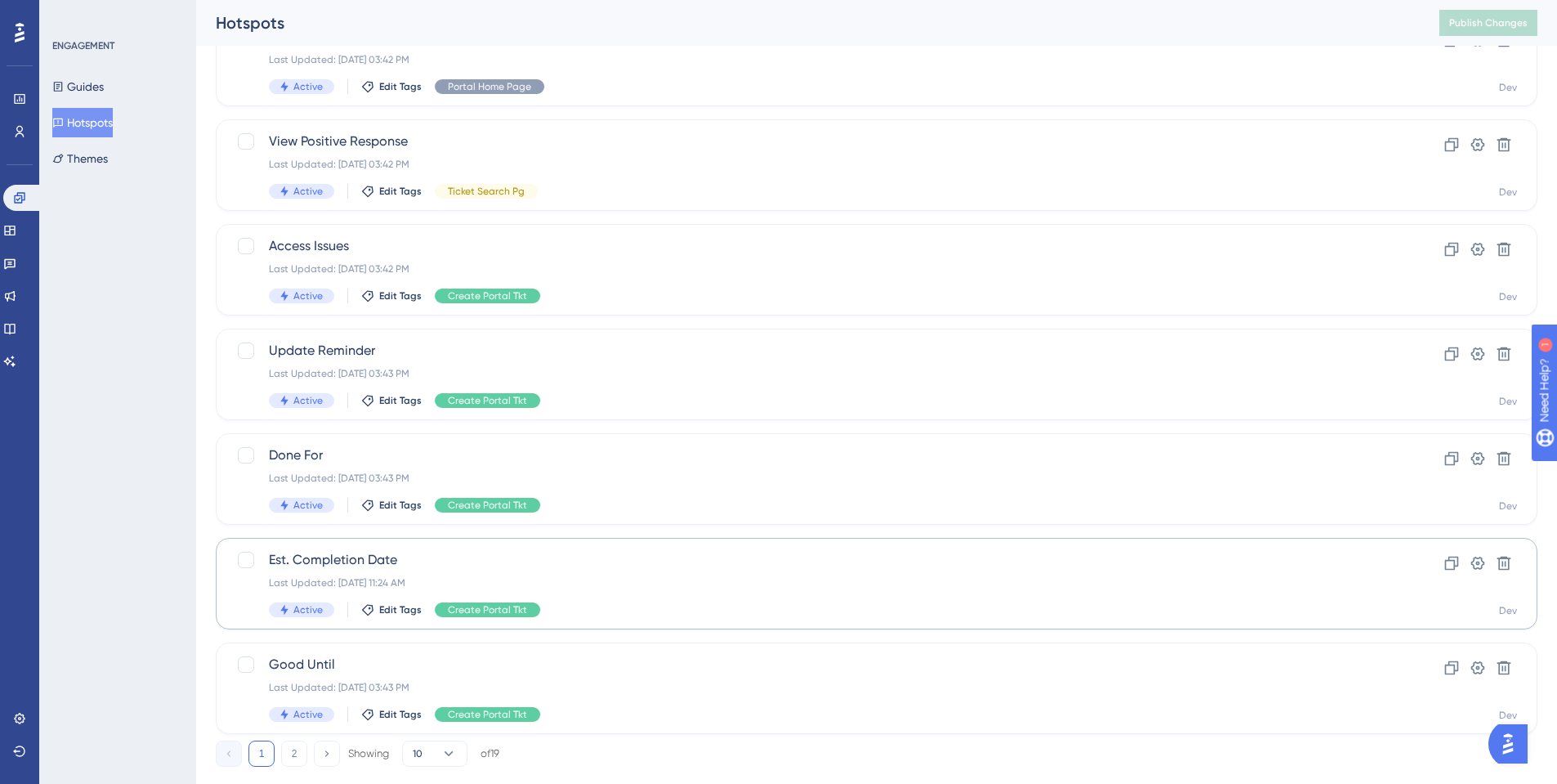
scroll to position [484, 0]
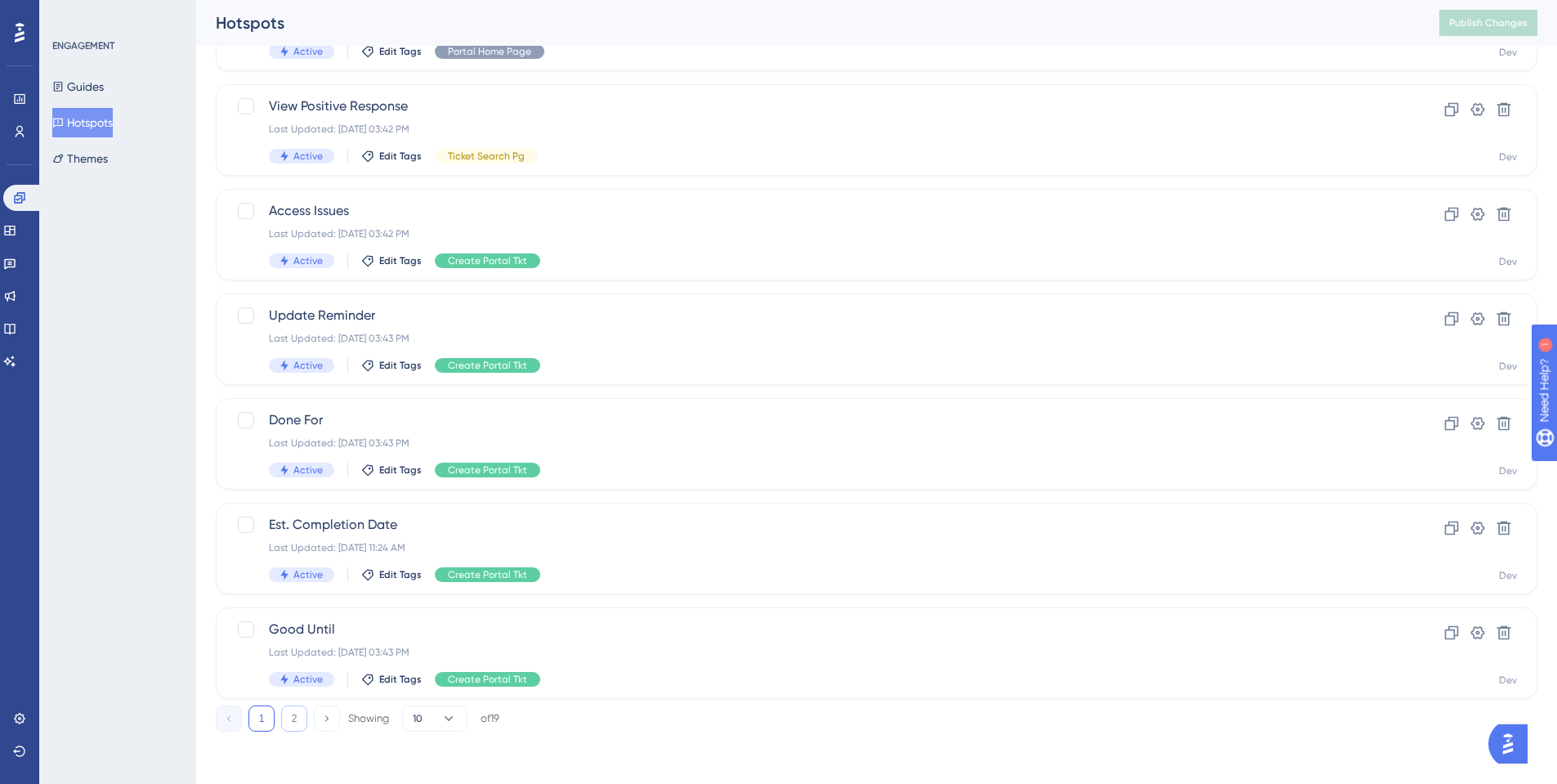
click at [290, 706] on button "2" at bounding box center [293, 717] width 26 height 26
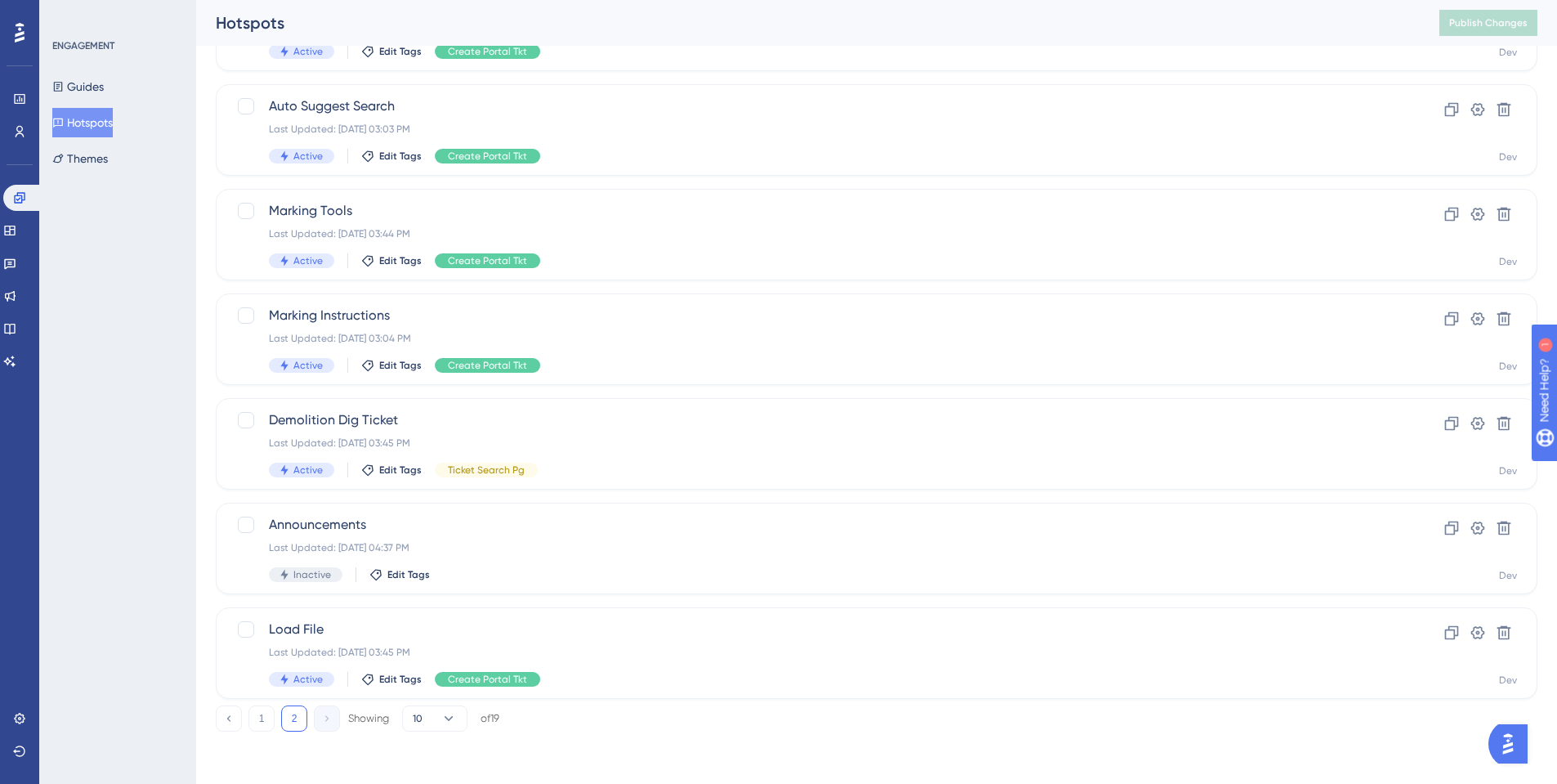
scroll to position [380, 0]
click at [319, 325] on div "Marking Instructions Last Updated: Sep 05 2025, 03:04 PM Active Edit Tags Creat…" at bounding box center [811, 339] width 1085 height 67
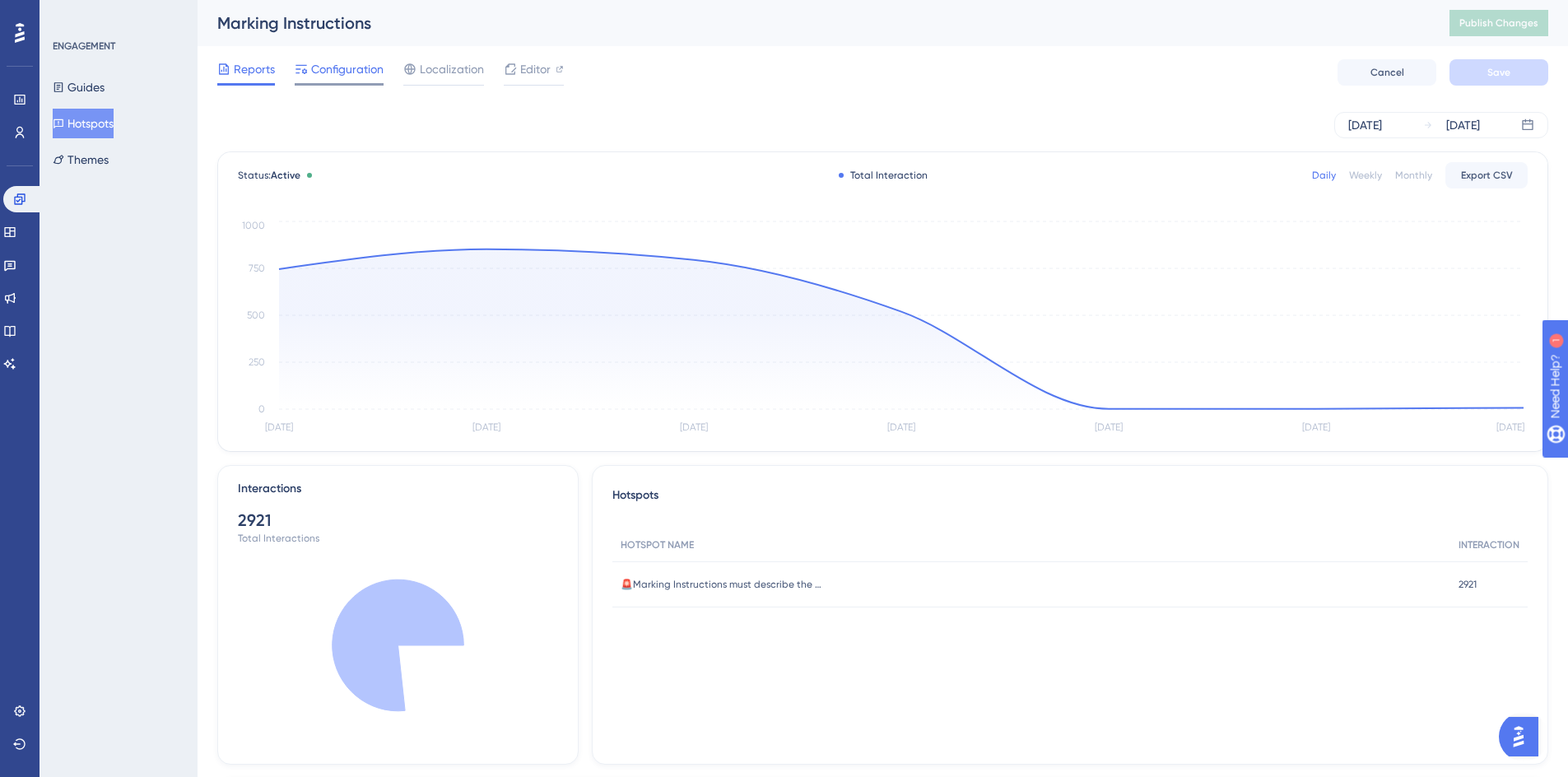
click at [338, 72] on span "Configuration" at bounding box center [347, 69] width 73 height 20
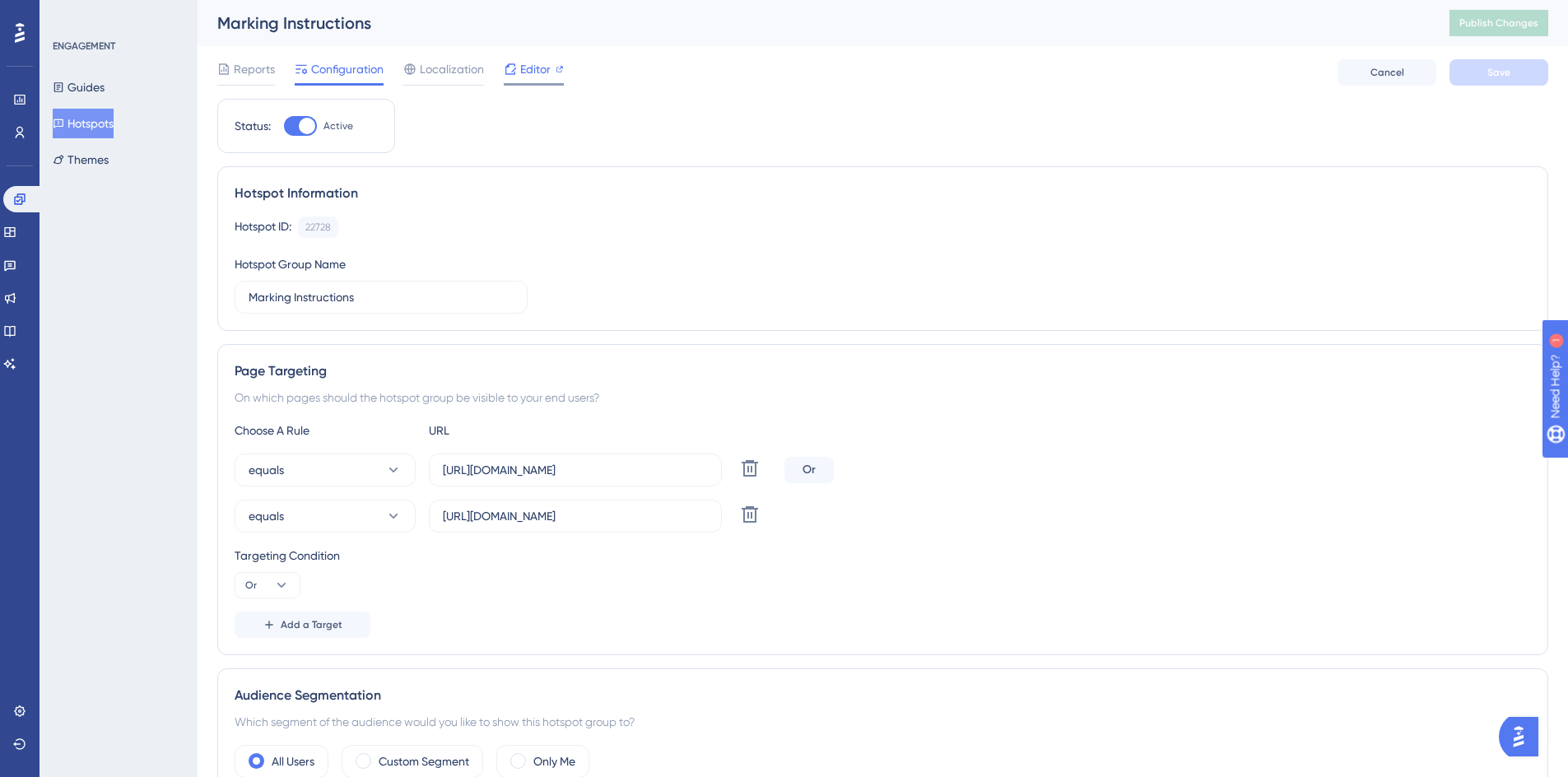
click at [538, 73] on span "Editor" at bounding box center [536, 69] width 30 height 20
